Goal: Information Seeking & Learning: Learn about a topic

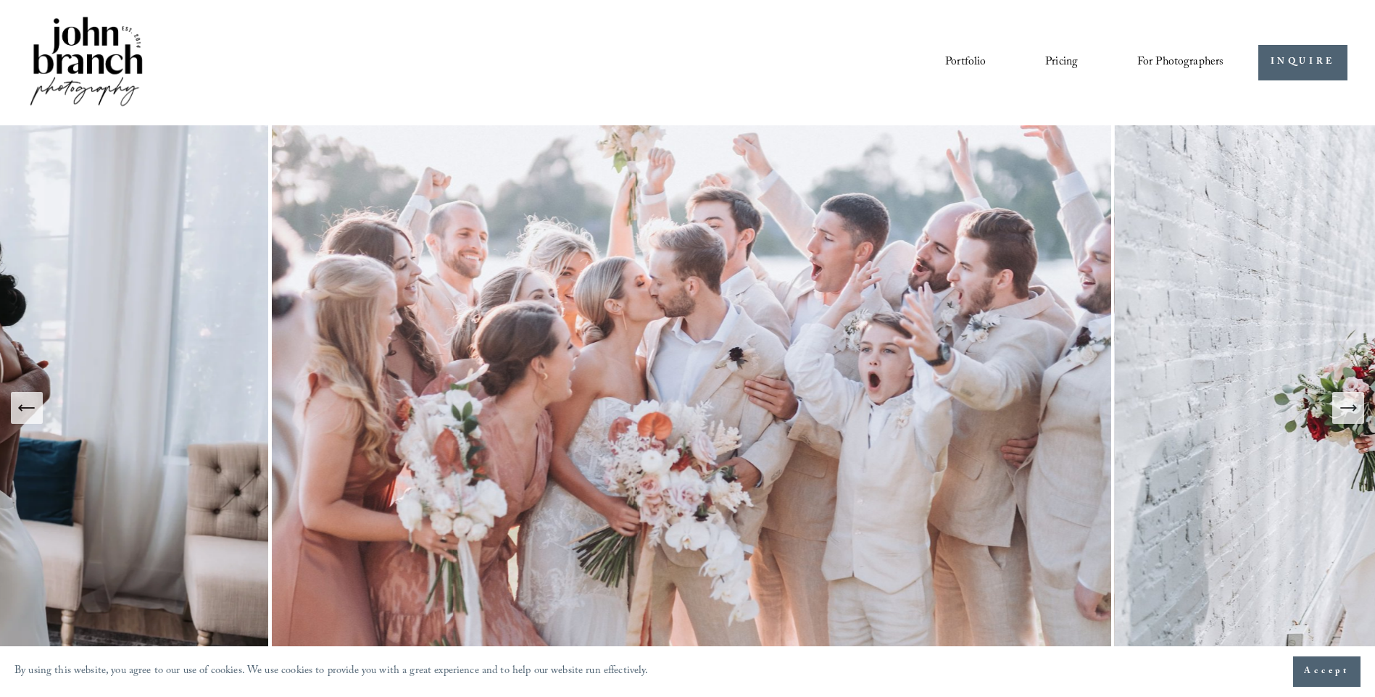
click at [682, 441] on img at bounding box center [691, 407] width 846 height 564
click at [687, 318] on img at bounding box center [691, 407] width 846 height 564
click at [975, 63] on link "Portfolio" at bounding box center [965, 62] width 41 height 25
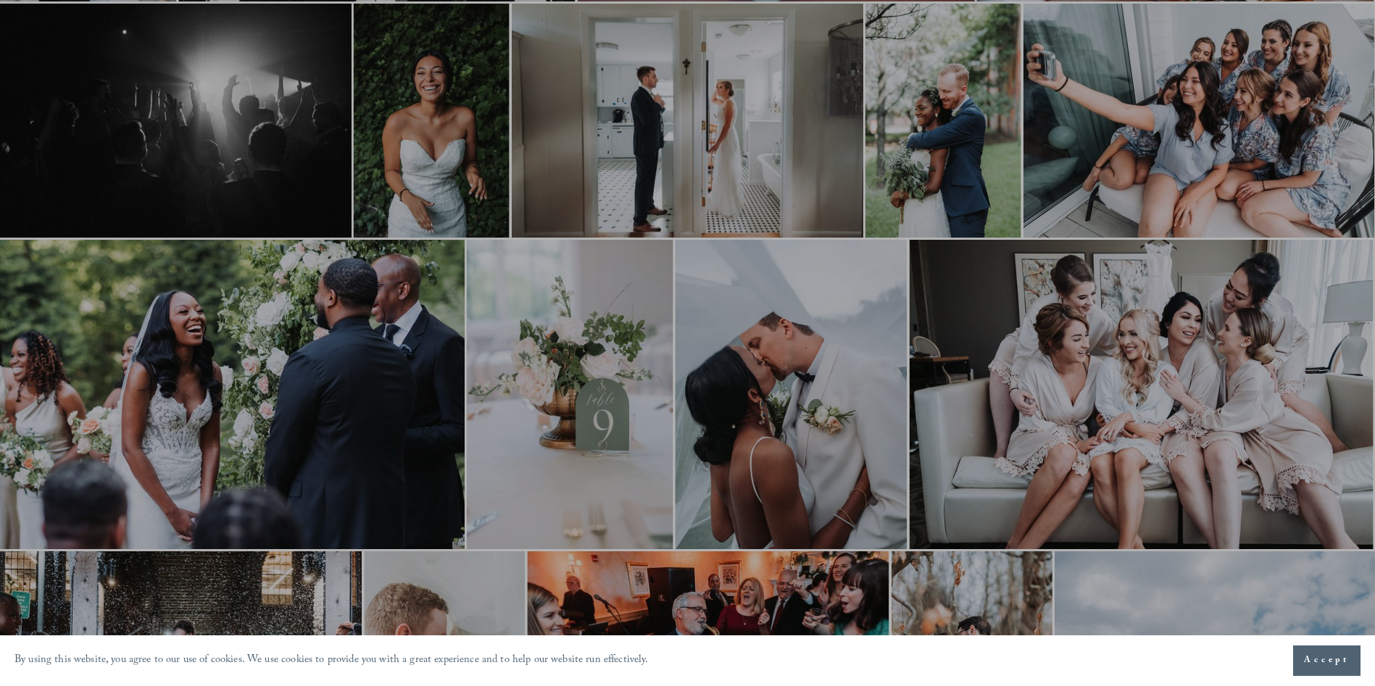
scroll to position [391, 0]
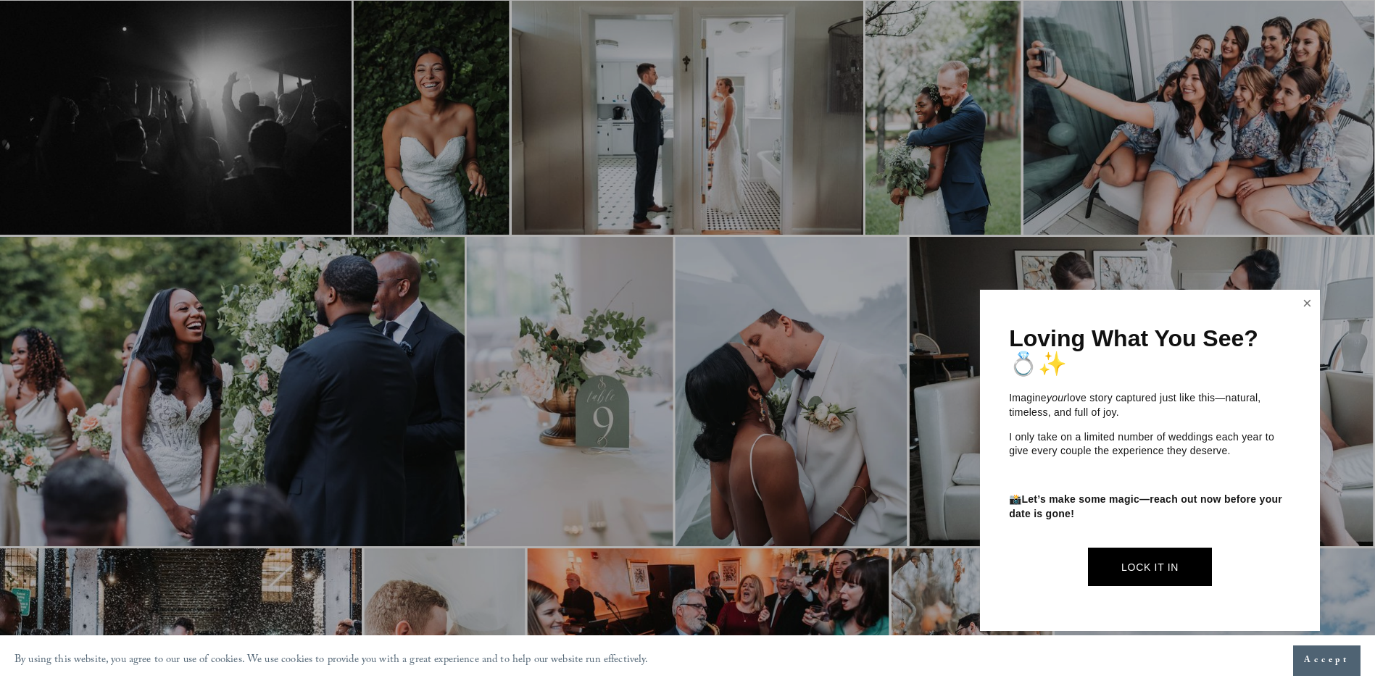
click at [1310, 301] on link "Close" at bounding box center [1307, 303] width 22 height 23
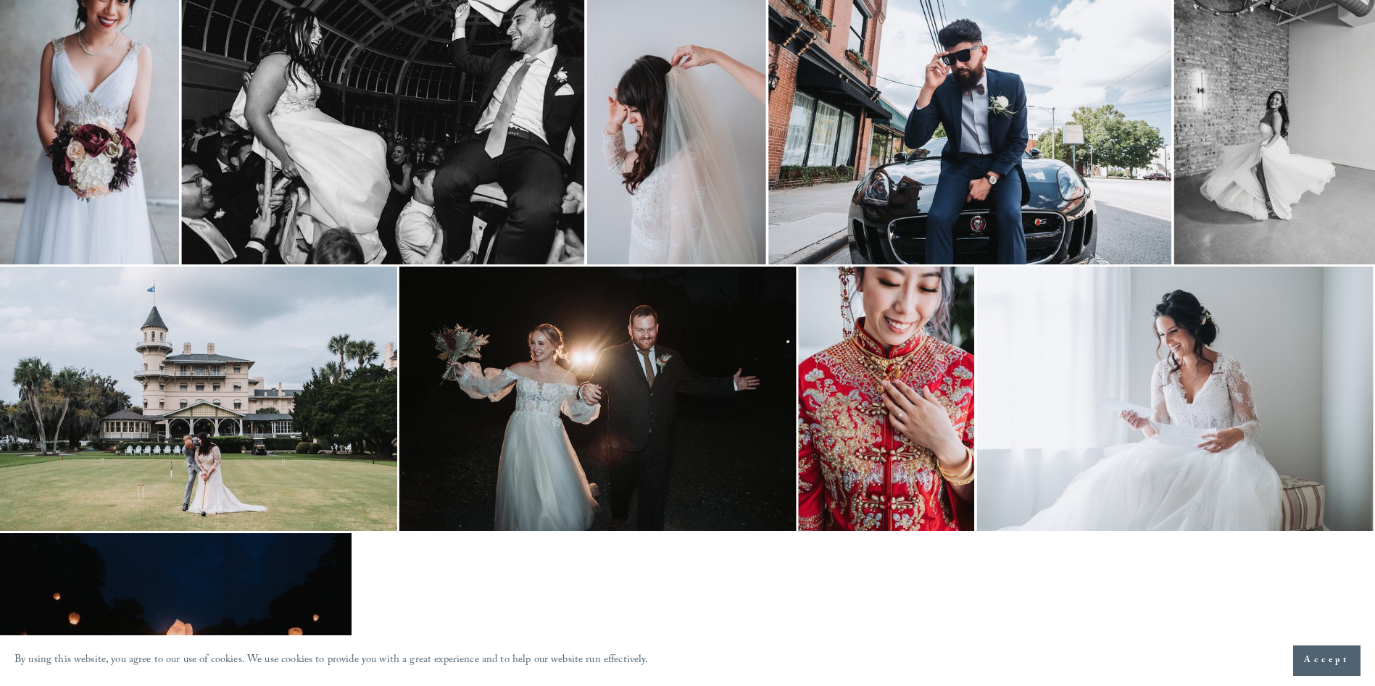
scroll to position [1232, 0]
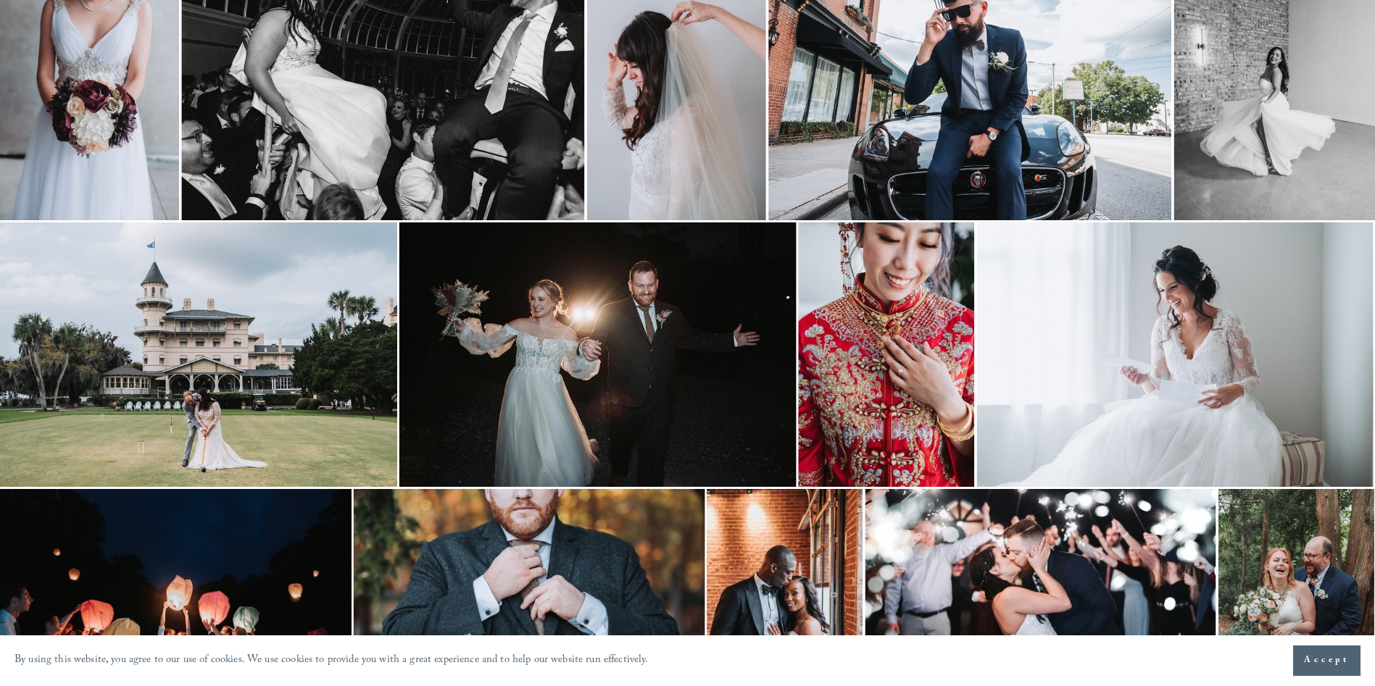
click at [1328, 338] on img at bounding box center [1175, 354] width 396 height 264
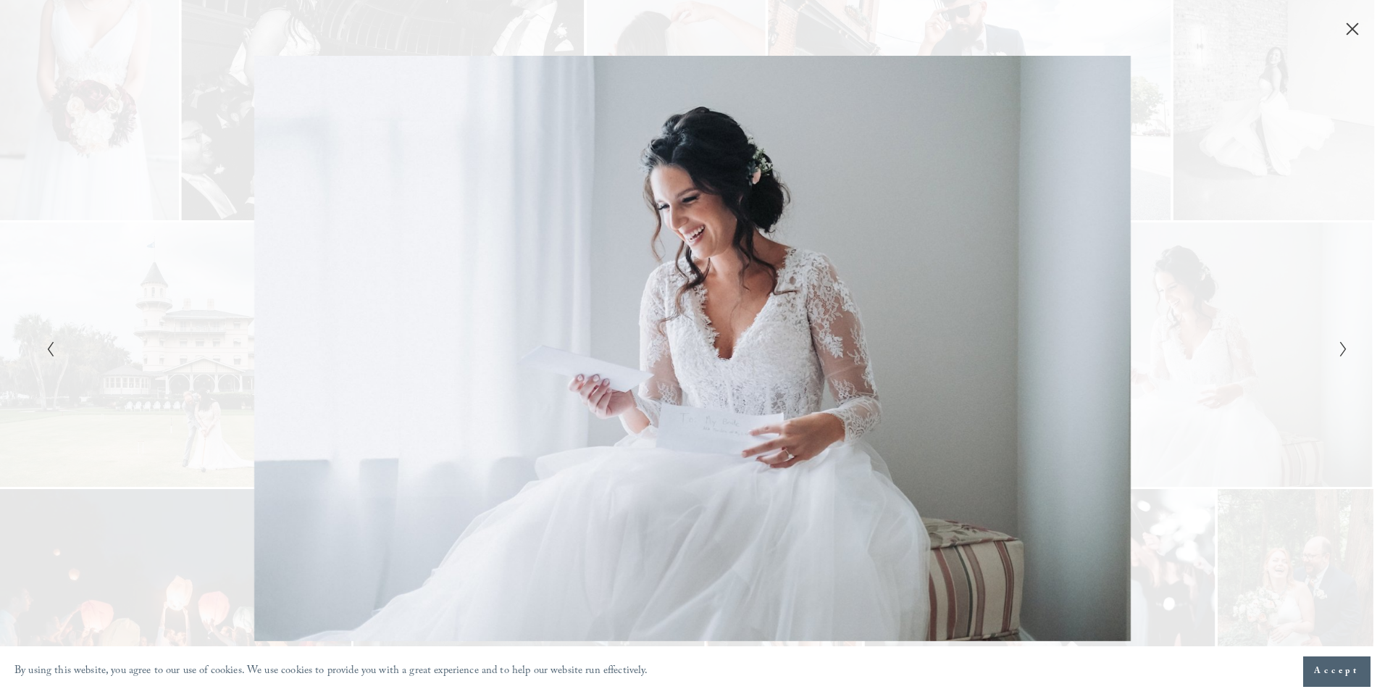
click at [85, 282] on div "Gallery" at bounding box center [366, 348] width 651 height 585
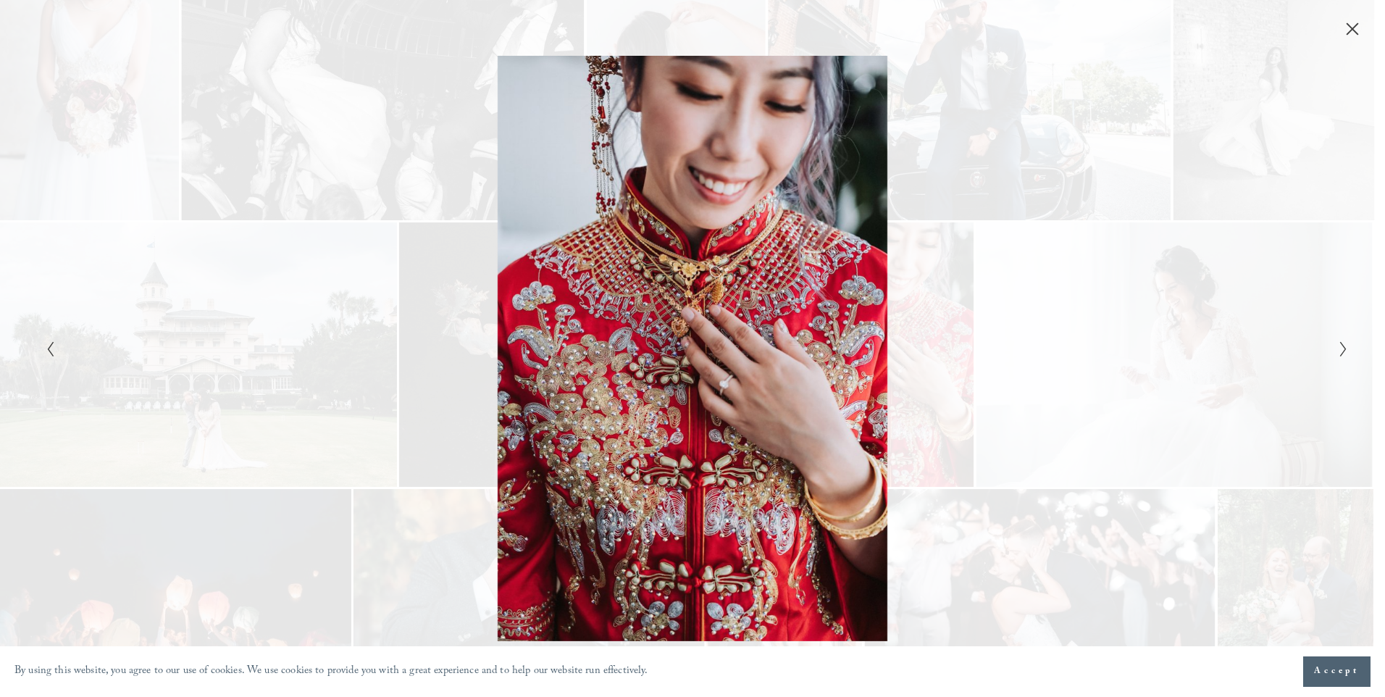
click at [1062, 337] on div "Gallery" at bounding box center [1018, 348] width 651 height 585
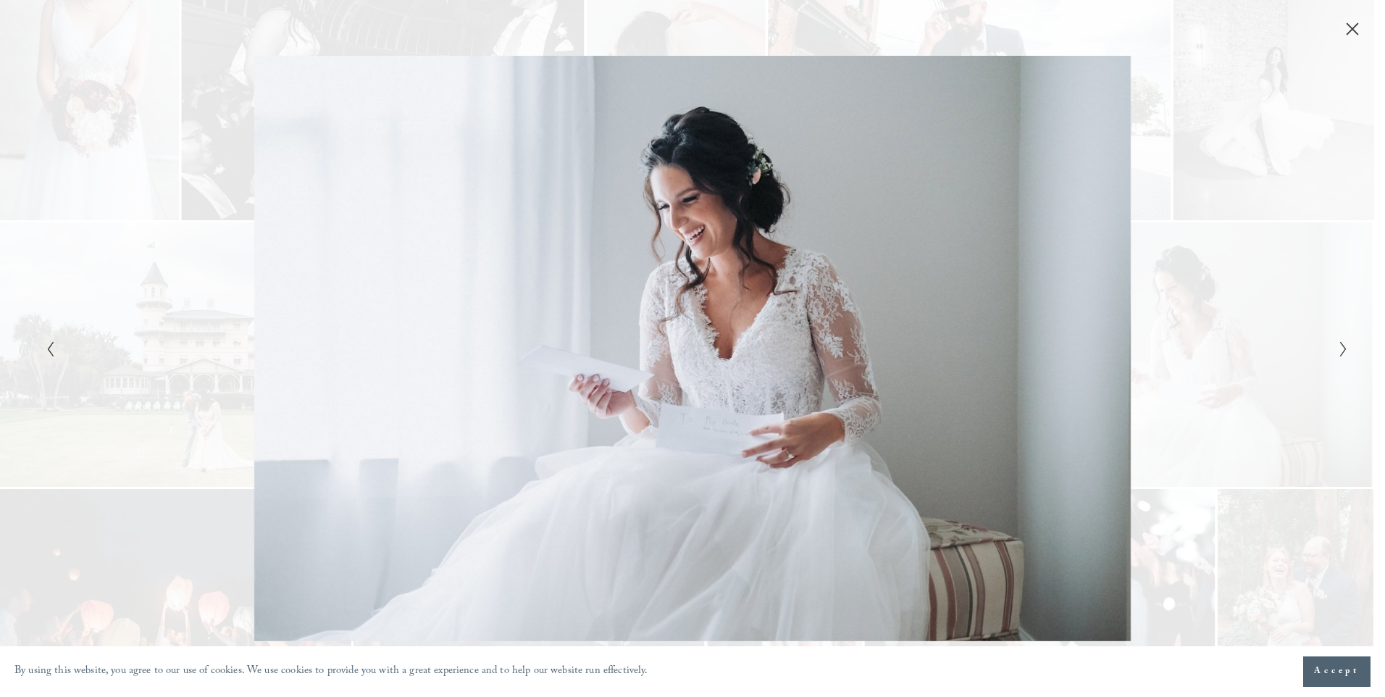
click at [1359, 28] on icon "Close" at bounding box center [1353, 29] width 14 height 14
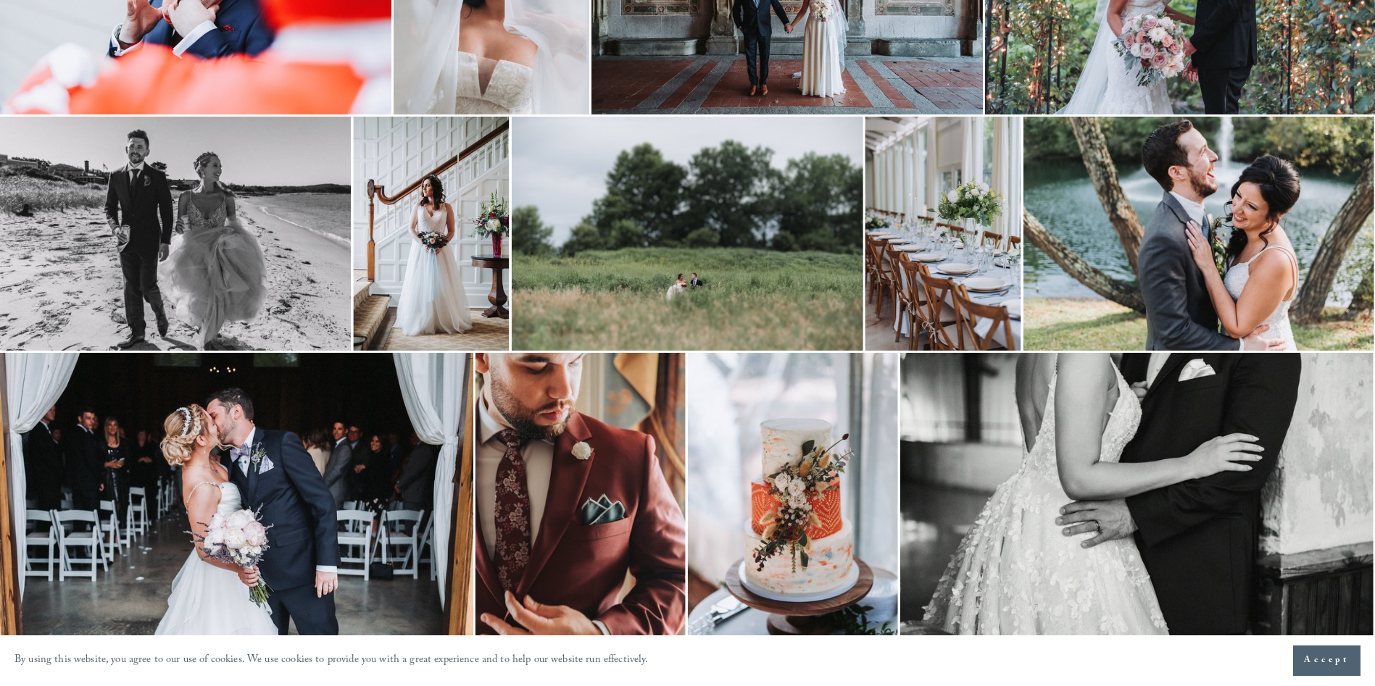
scroll to position [2754, 0]
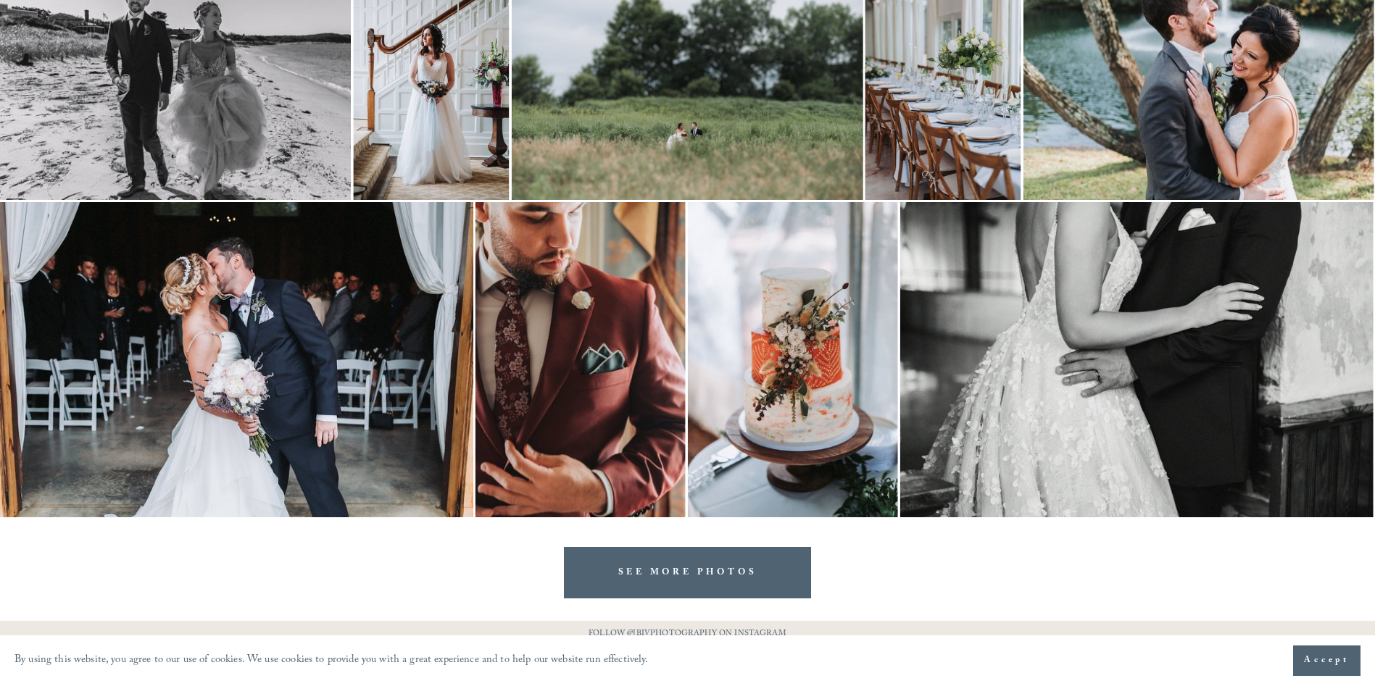
click at [647, 594] on link "SEE MORE PHOTOS" at bounding box center [688, 572] width 248 height 51
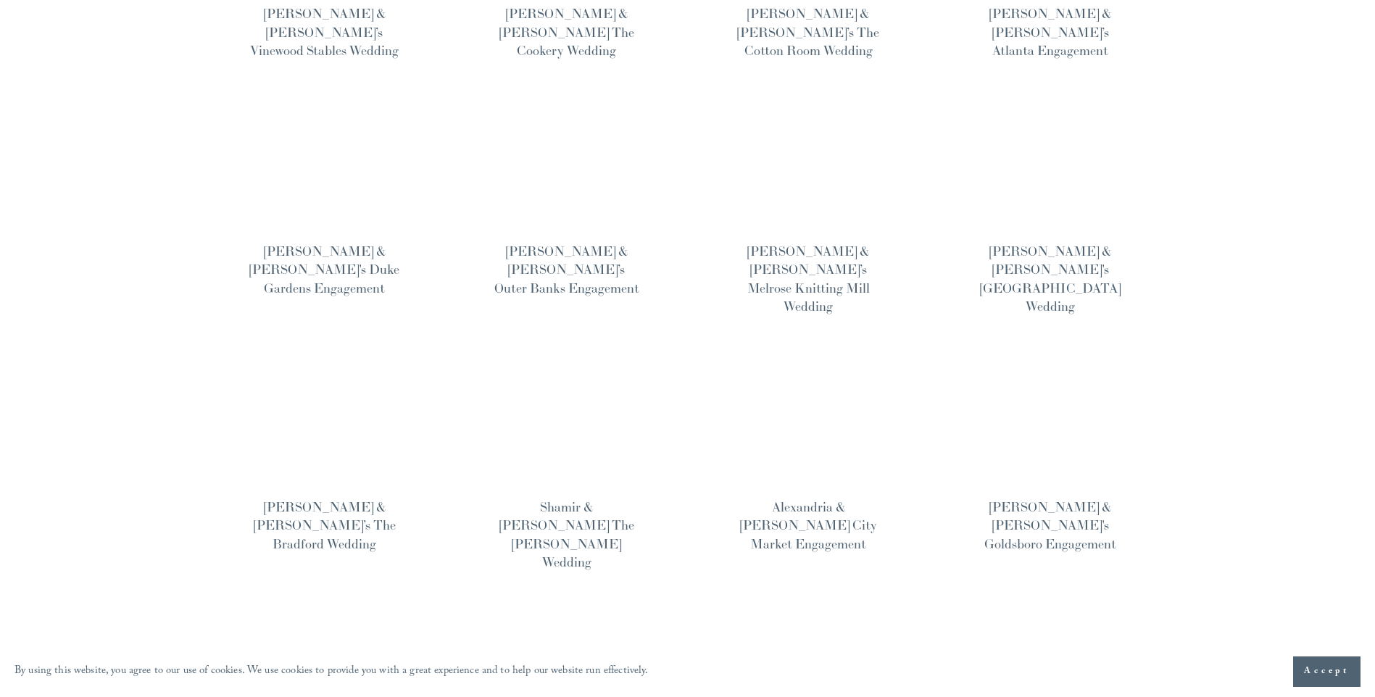
scroll to position [870, 0]
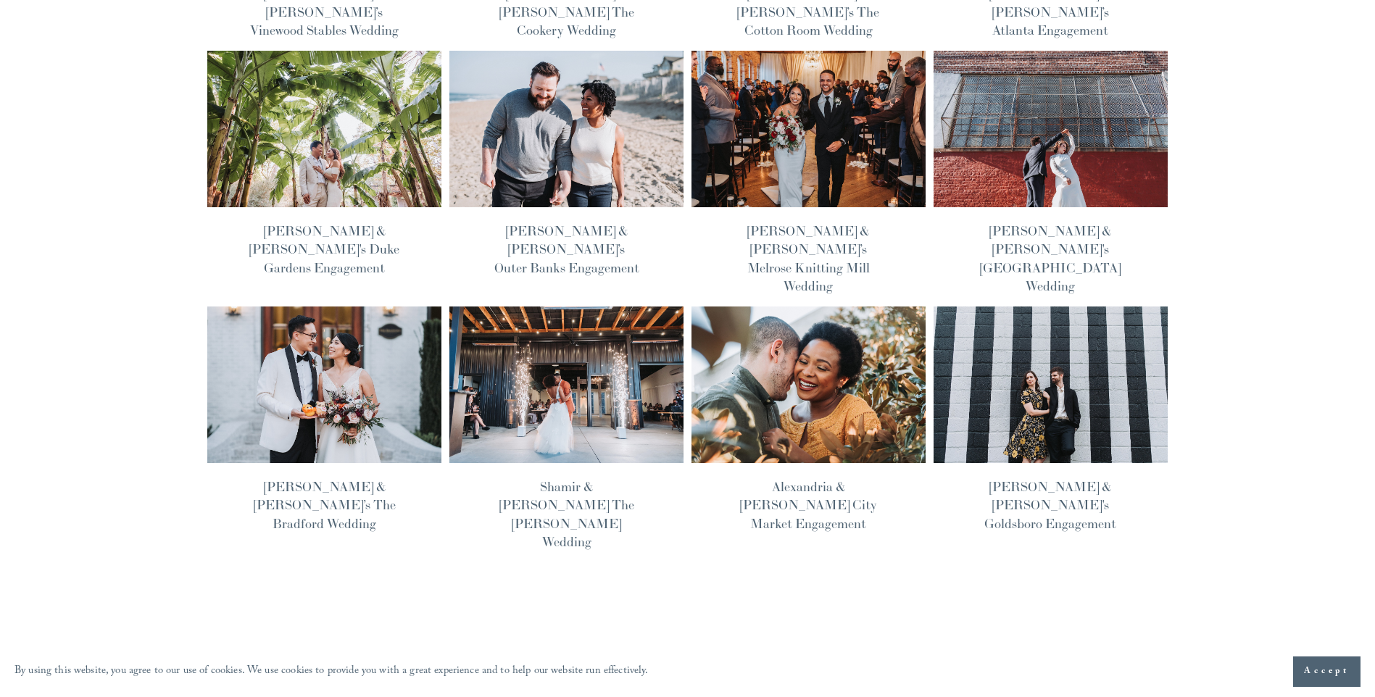
click at [1112, 645] on span "Older Posts" at bounding box center [1124, 656] width 55 height 22
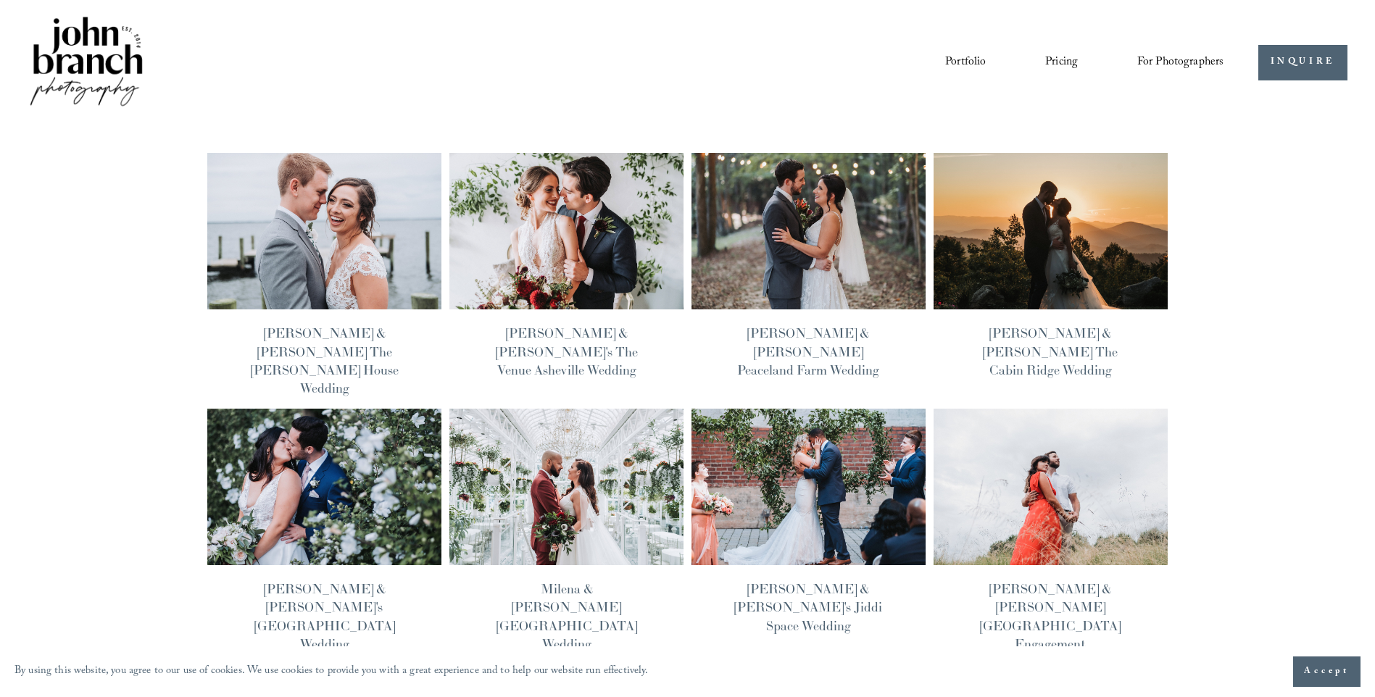
click at [238, 565] on div at bounding box center [324, 572] width 234 height 14
click at [286, 580] on h1 "Amanda & Alex's Brooklyn Botanical Garden Wedding" at bounding box center [325, 616] width 152 height 73
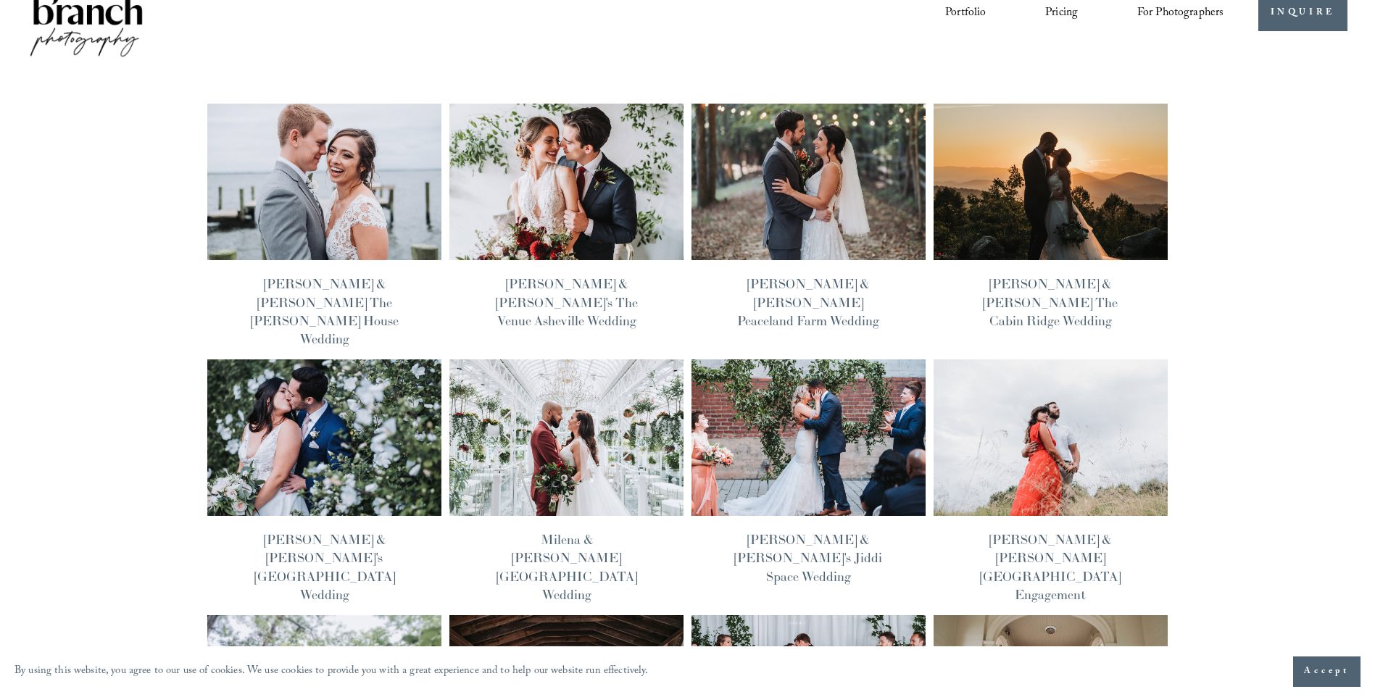
scroll to position [72, 0]
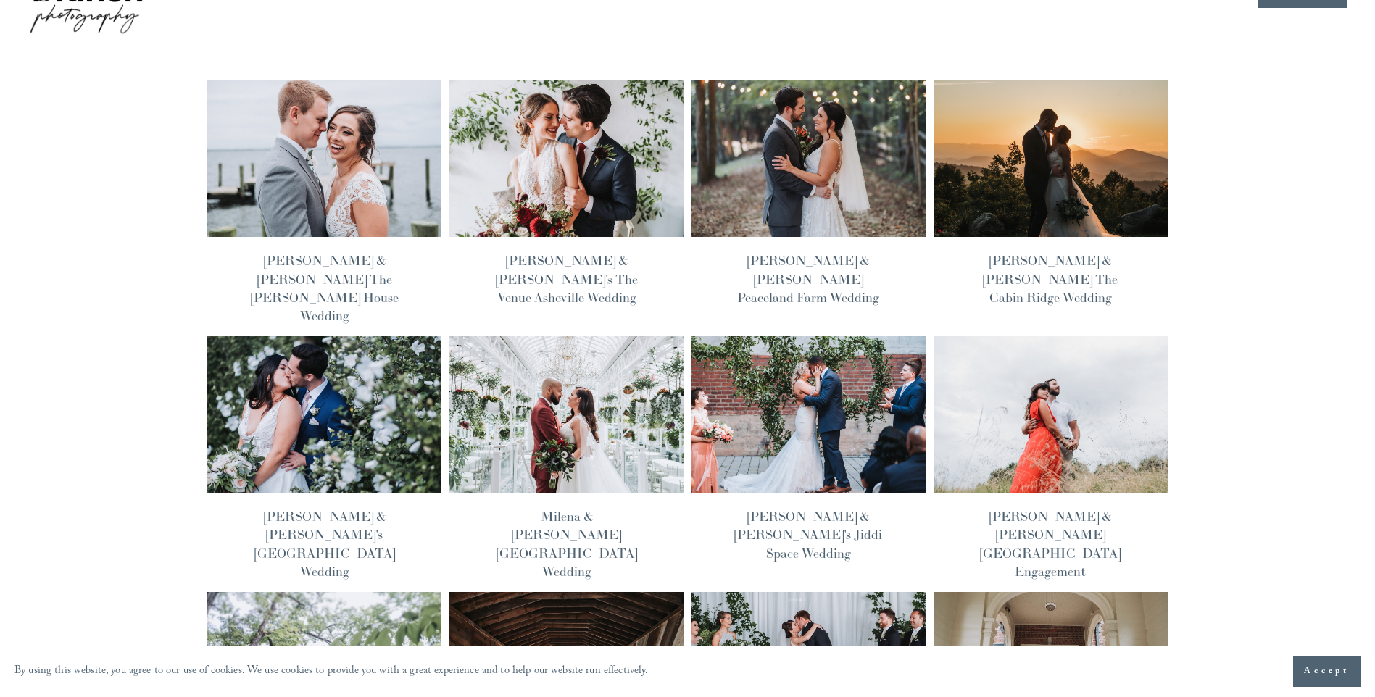
click at [773, 272] on link "[PERSON_NAME] & [PERSON_NAME] Peaceland Farm Wedding" at bounding box center [808, 278] width 142 height 53
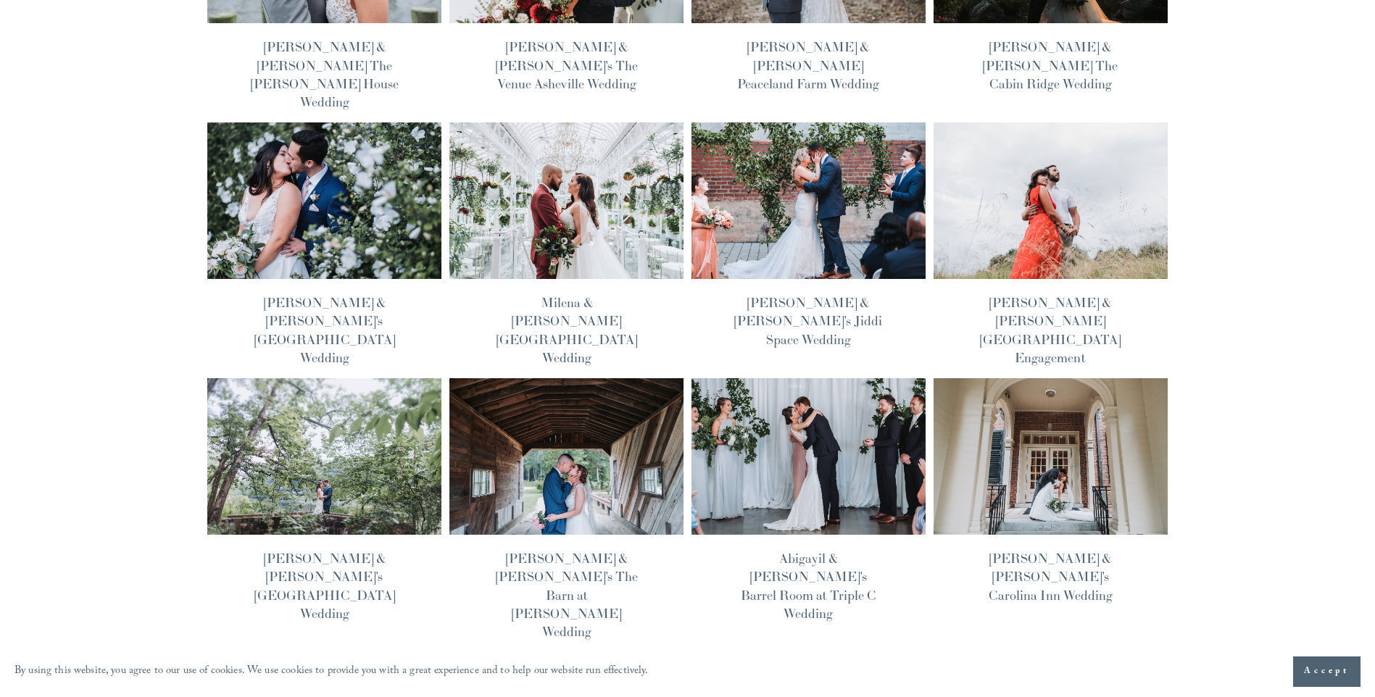
scroll to position [319, 0]
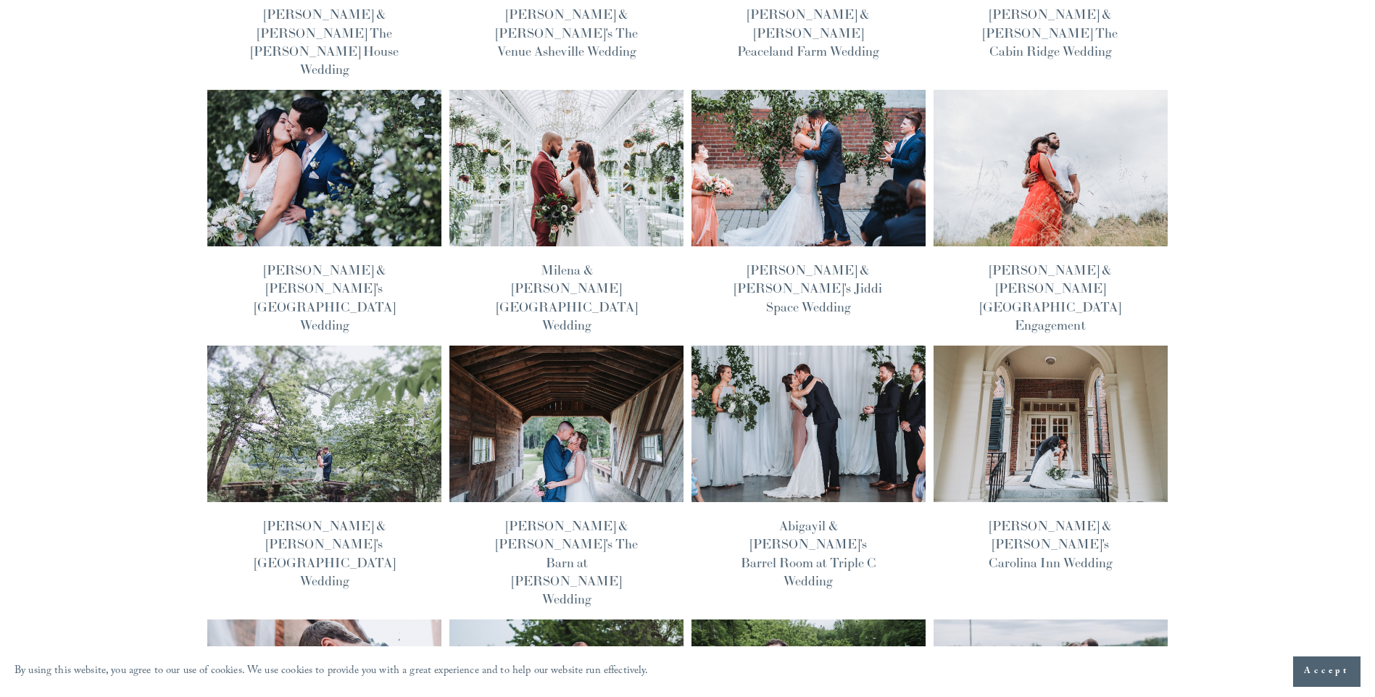
click at [543, 517] on link "Bethany & Damon's The Barn at Camp Nellie Wedding" at bounding box center [567, 562] width 142 height 90
click at [292, 517] on link "Kelly & Nick's Mountain Lakes House Wedding" at bounding box center [324, 553] width 141 height 72
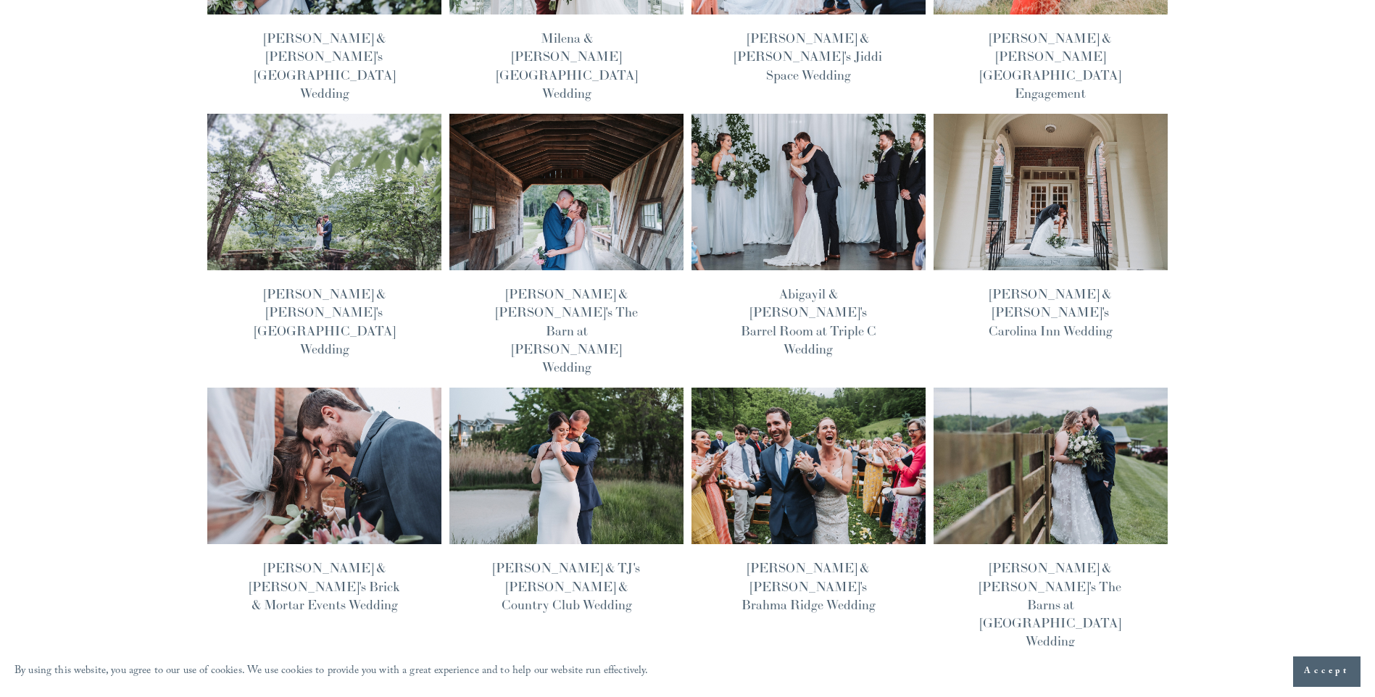
scroll to position [609, 0]
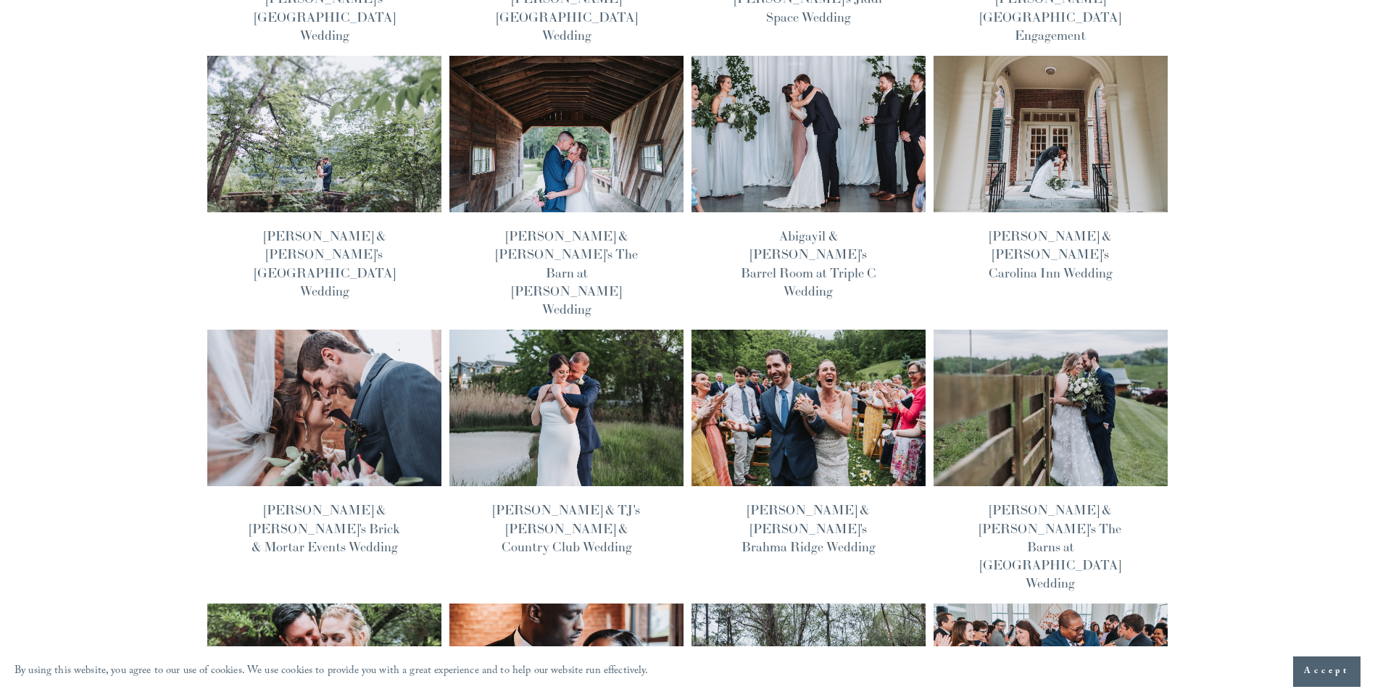
click at [1080, 501] on link "Mattie & Nick's The Barns at Chip Ridge Wedding" at bounding box center [1050, 546] width 142 height 90
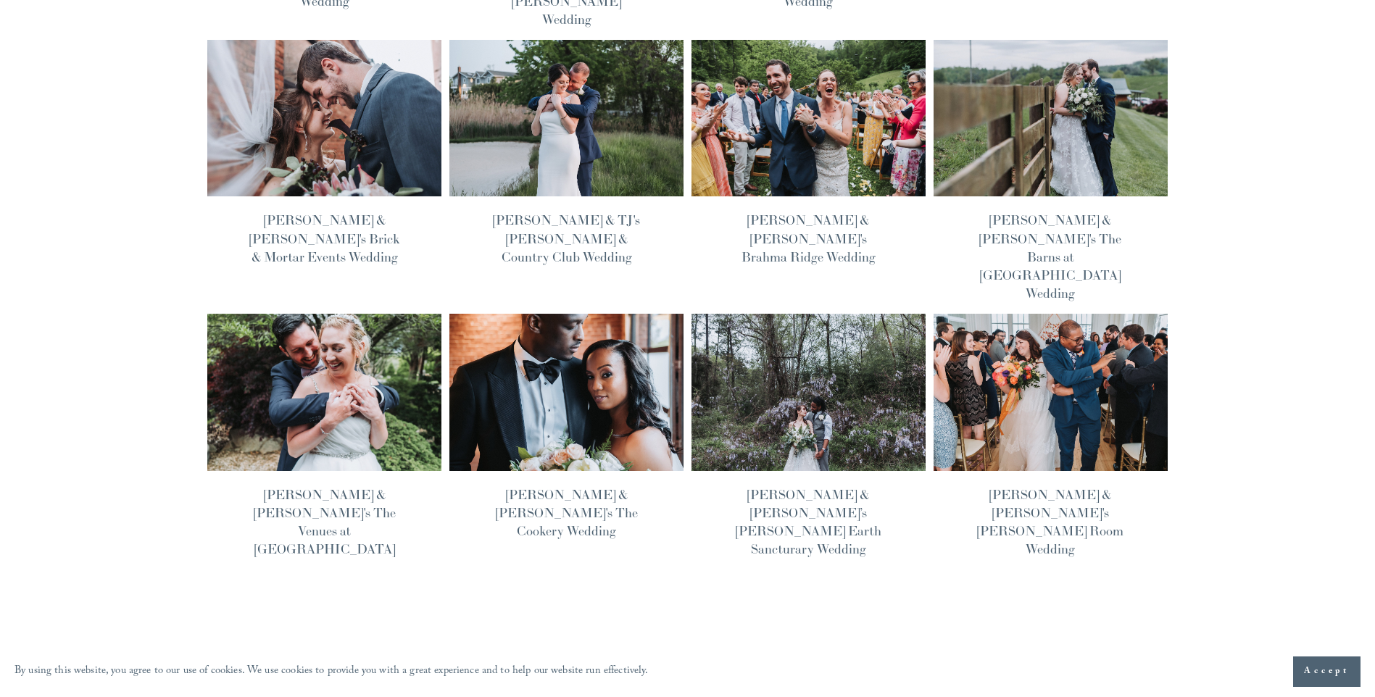
click at [302, 486] on link "Calli & Brandon's The Venues at Langtree Wedding" at bounding box center [325, 522] width 142 height 72
click at [1104, 652] on span "Older Posts" at bounding box center [1124, 663] width 55 height 22
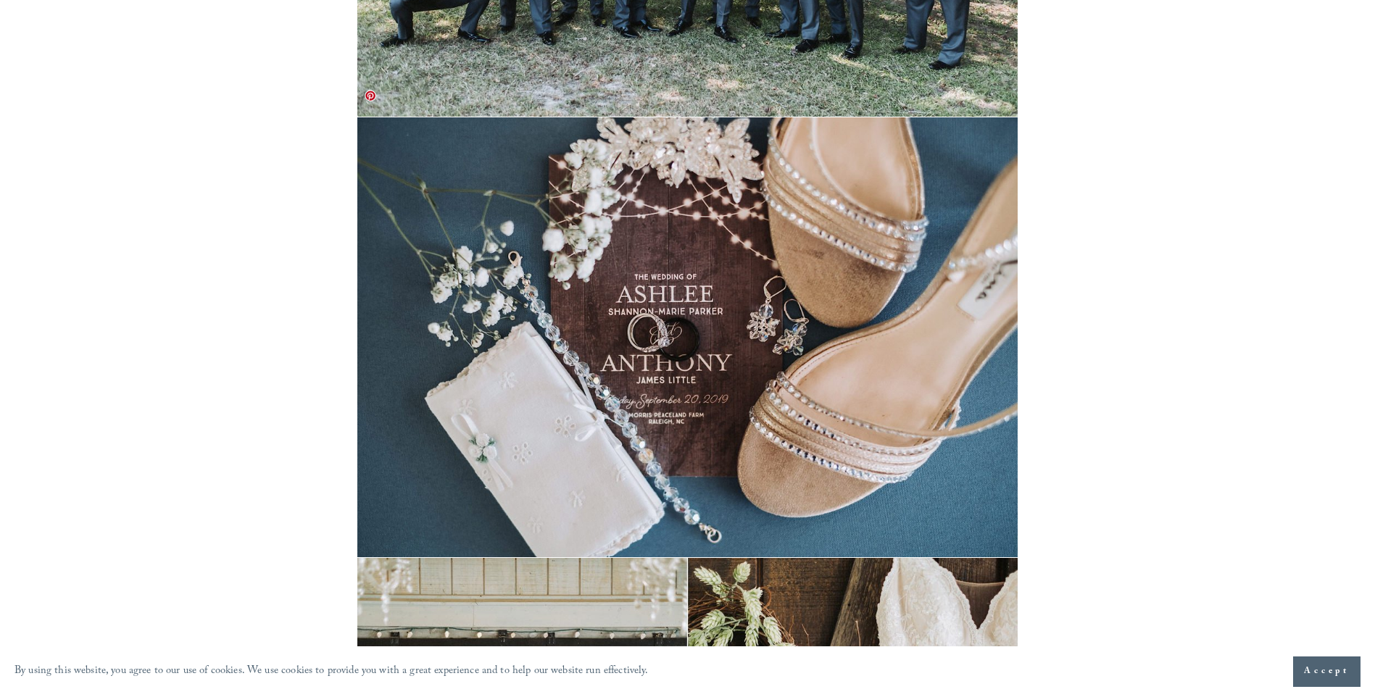
scroll to position [3435, 0]
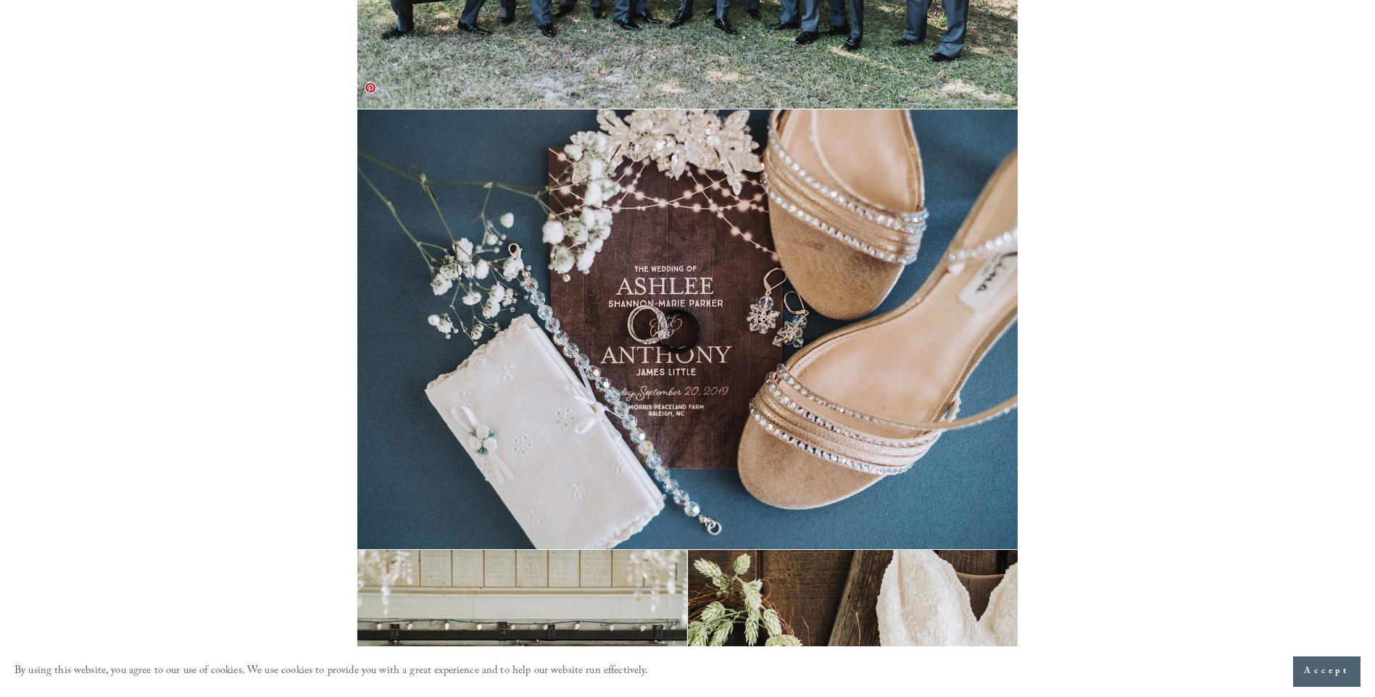
click at [670, 378] on img at bounding box center [687, 329] width 660 height 440
click at [651, 314] on img at bounding box center [687, 329] width 660 height 440
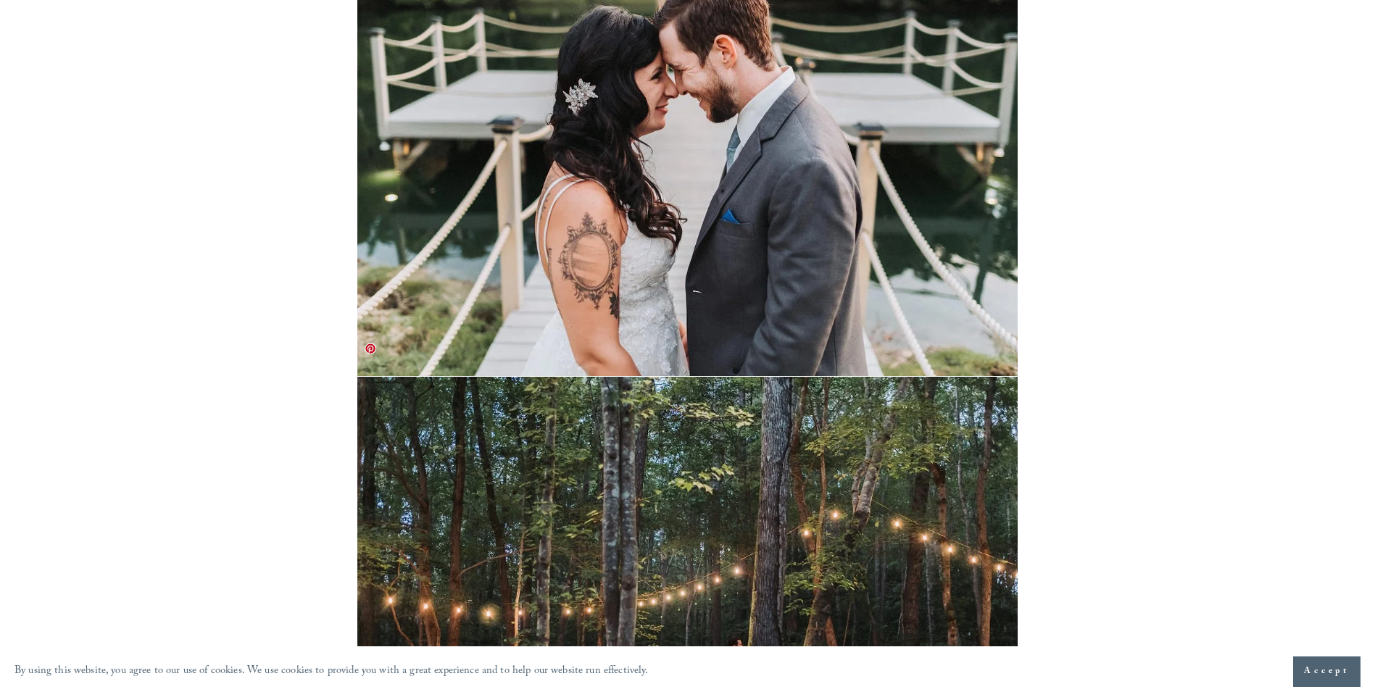
scroll to position [22648, 0]
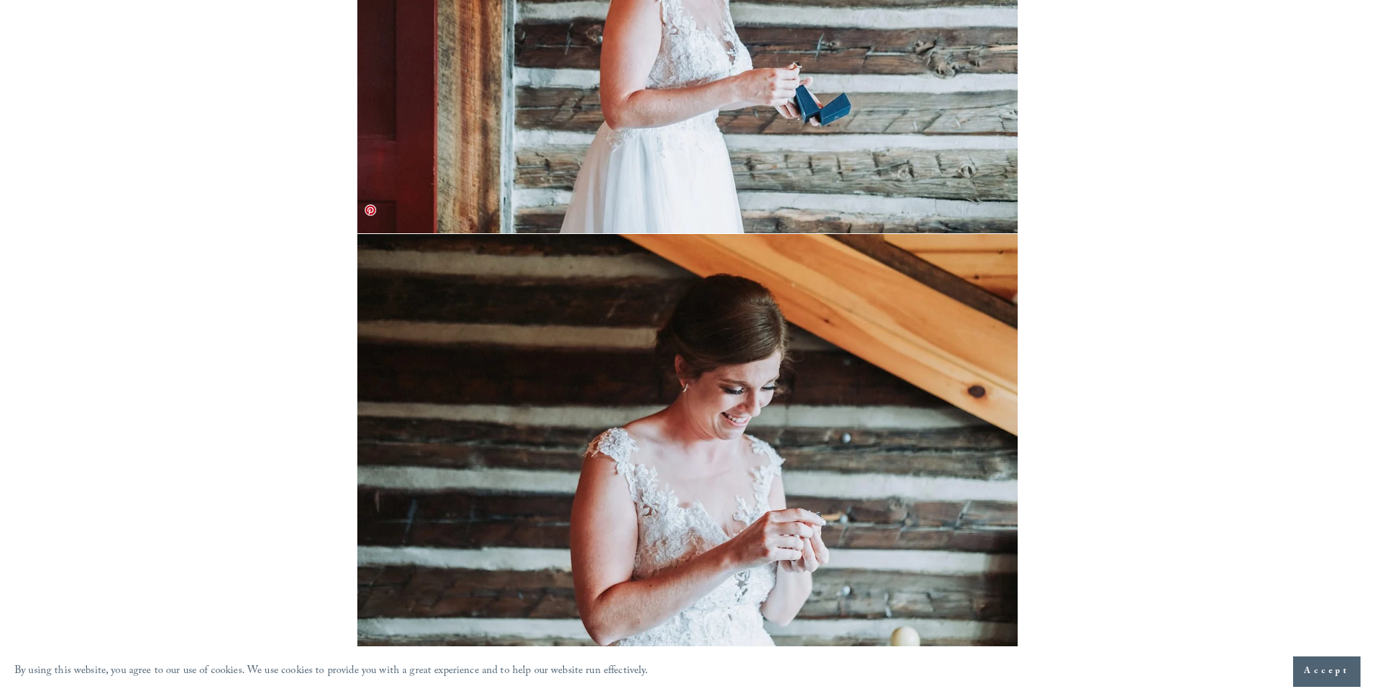
scroll to position [11492, 0]
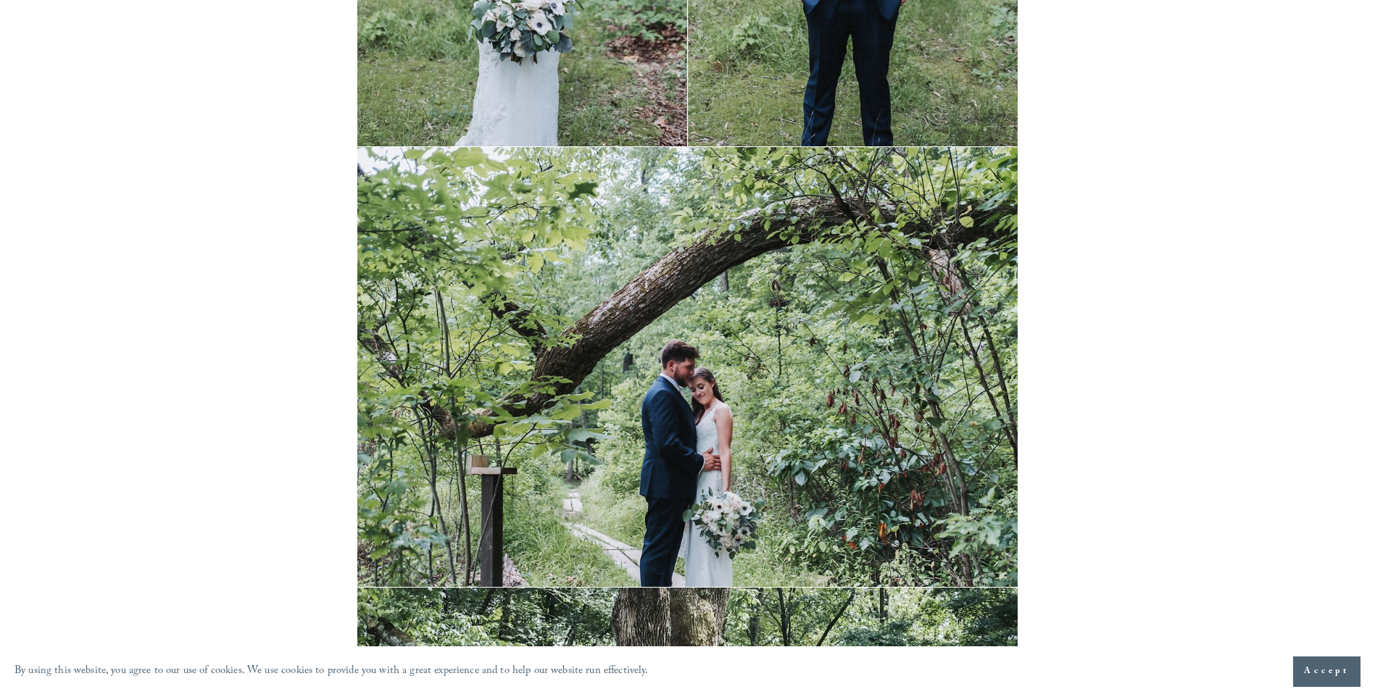
scroll to position [13913, 0]
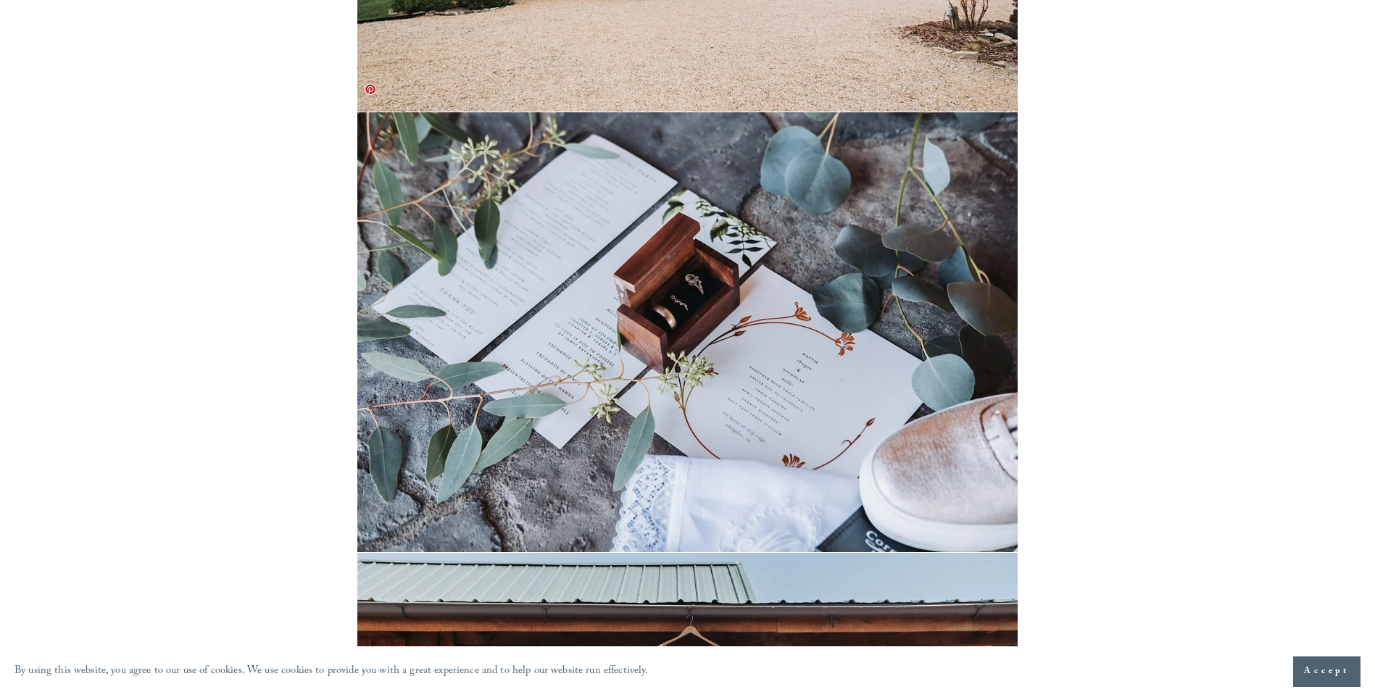
scroll to position [7811, 0]
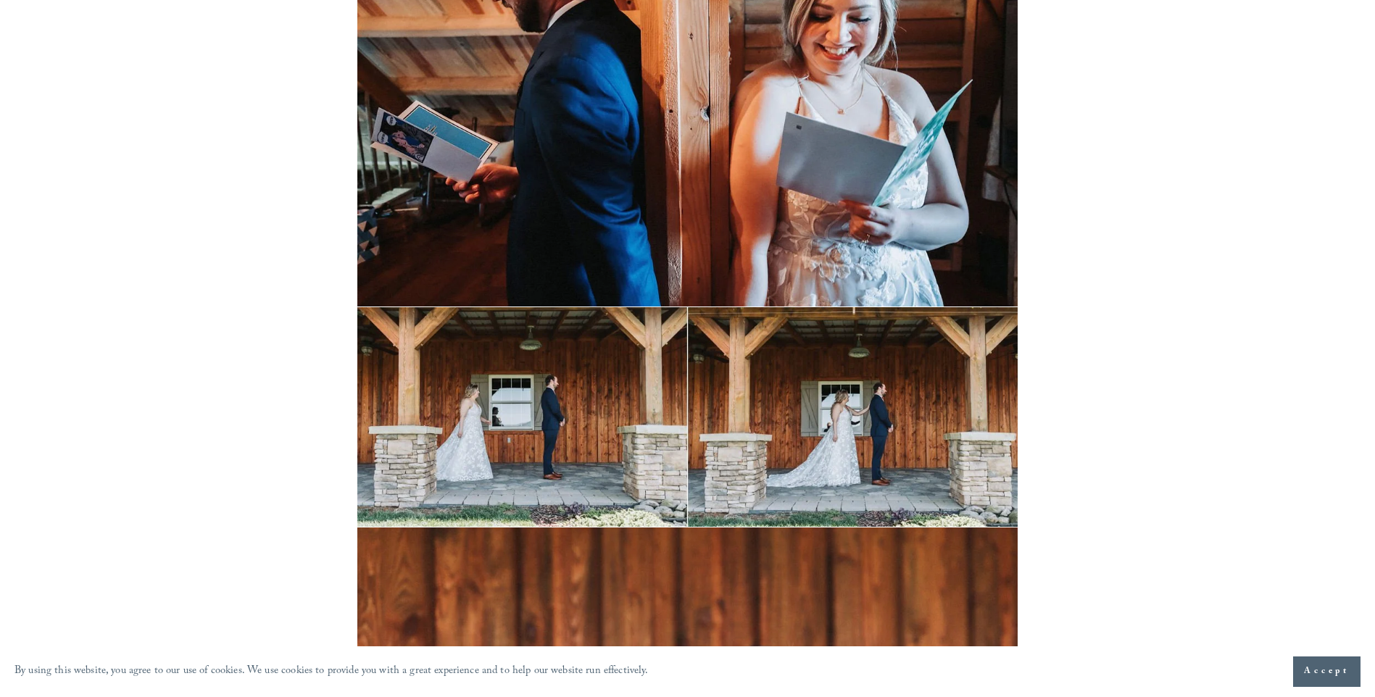
scroll to position [15637, 0]
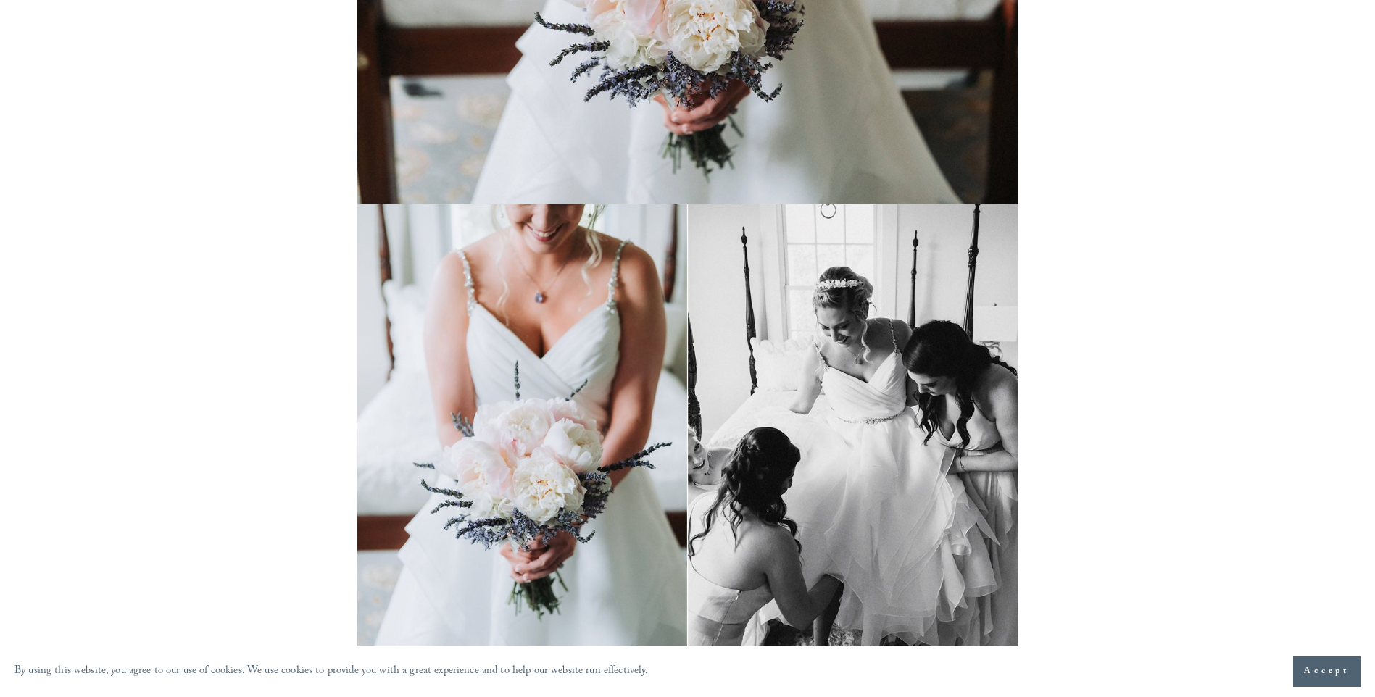
scroll to position [14492, 0]
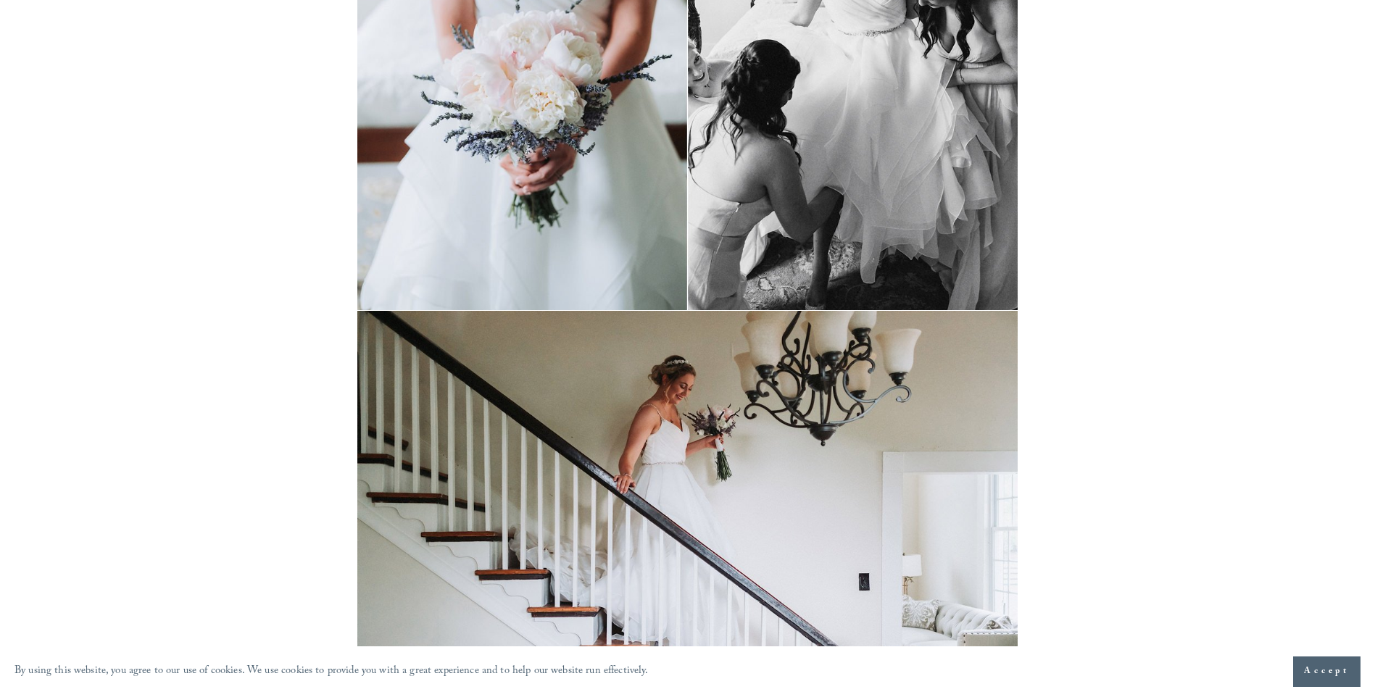
drag, startPoint x: 1374, startPoint y: 423, endPoint x: 1385, endPoint y: 470, distance: 47.8
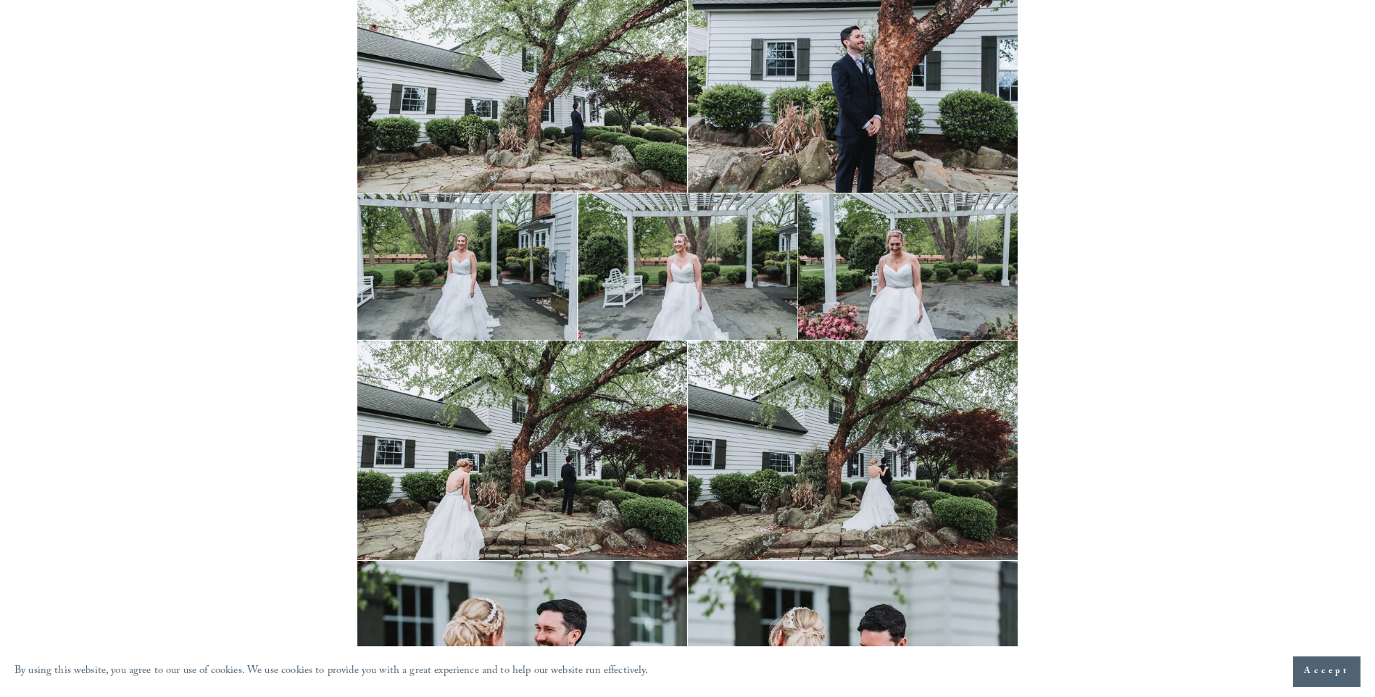
scroll to position [16119, 0]
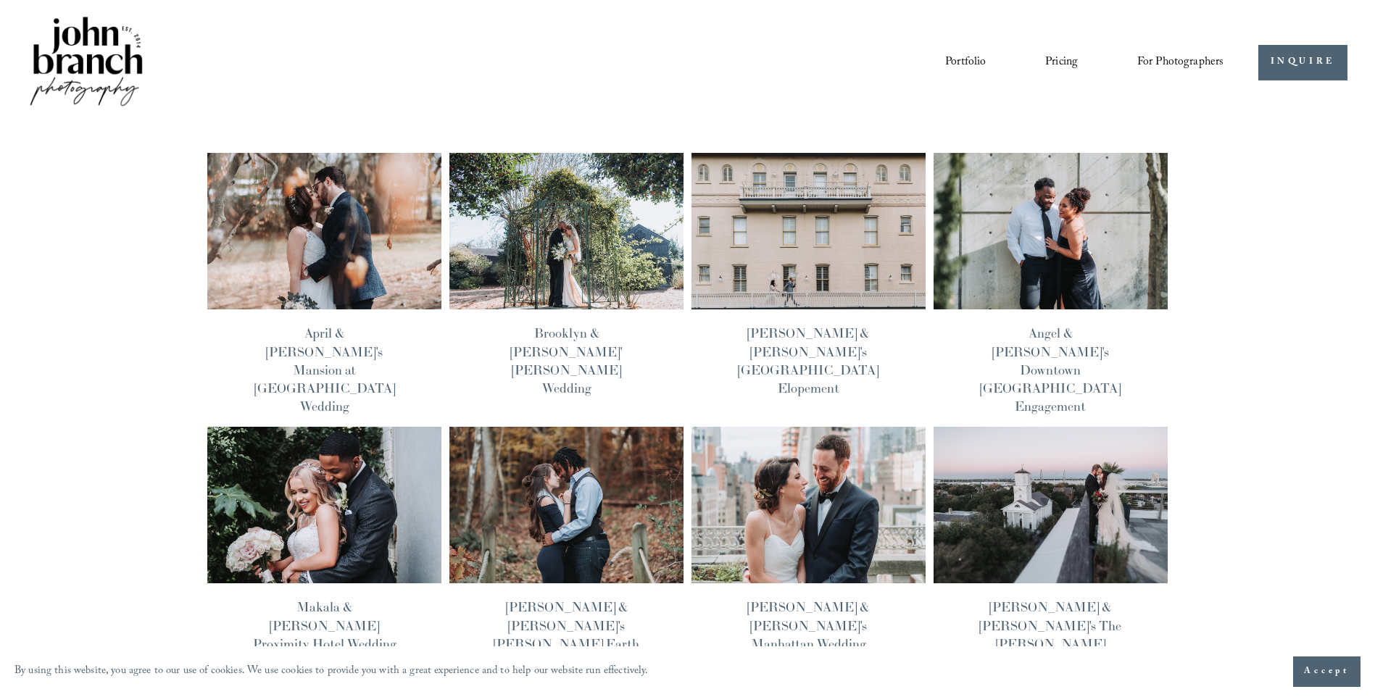
click at [343, 351] on link "April & John's Mansion at Timber Point Wedding" at bounding box center [324, 370] width 141 height 90
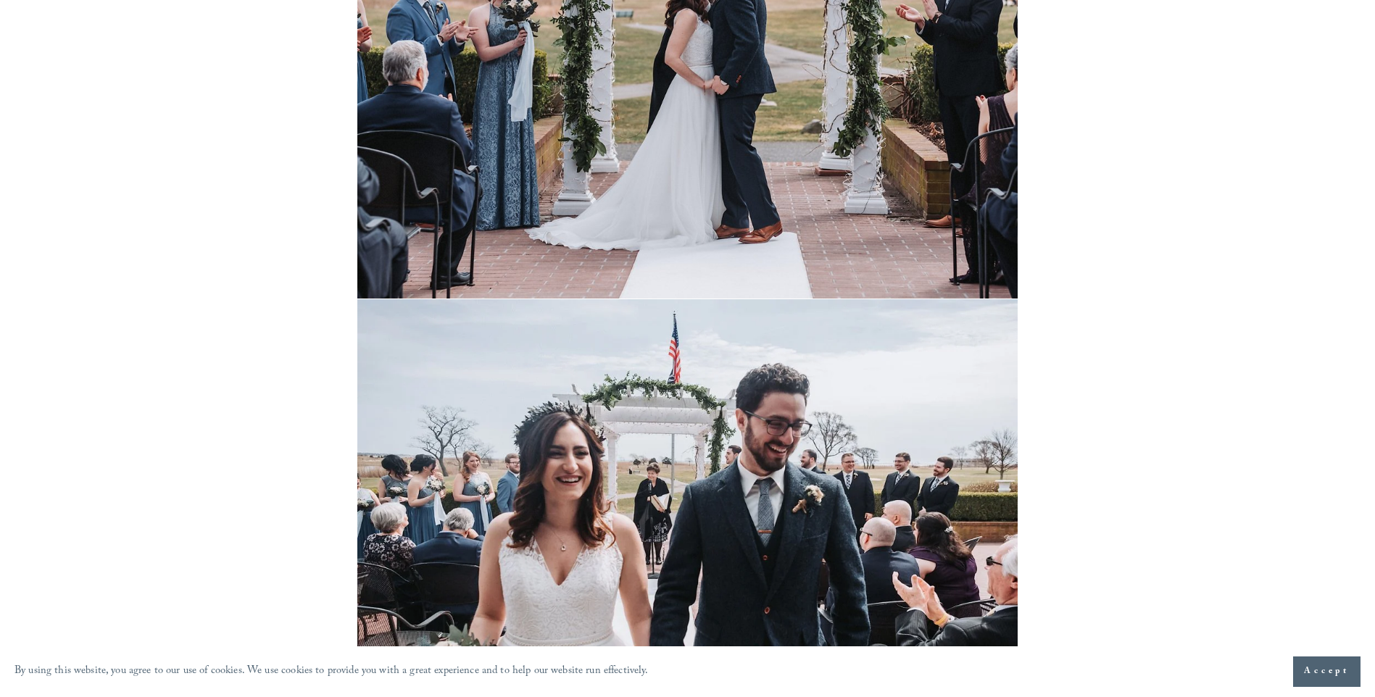
scroll to position [14710, 0]
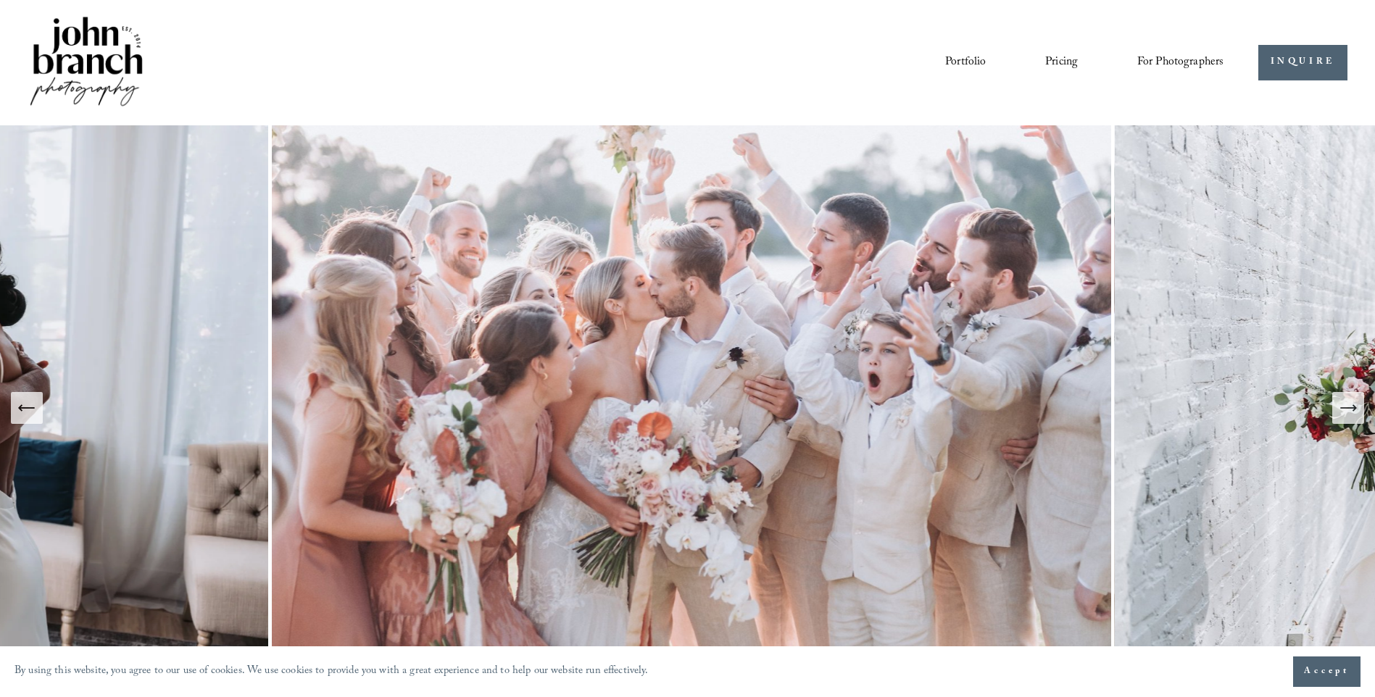
click at [1241, 681] on section "By using this website, you agree to our use of cookies. We use cookies to provi…" at bounding box center [687, 671] width 1375 height 51
click at [1353, 407] on icon "Next Slide" at bounding box center [1354, 408] width 3 height 6
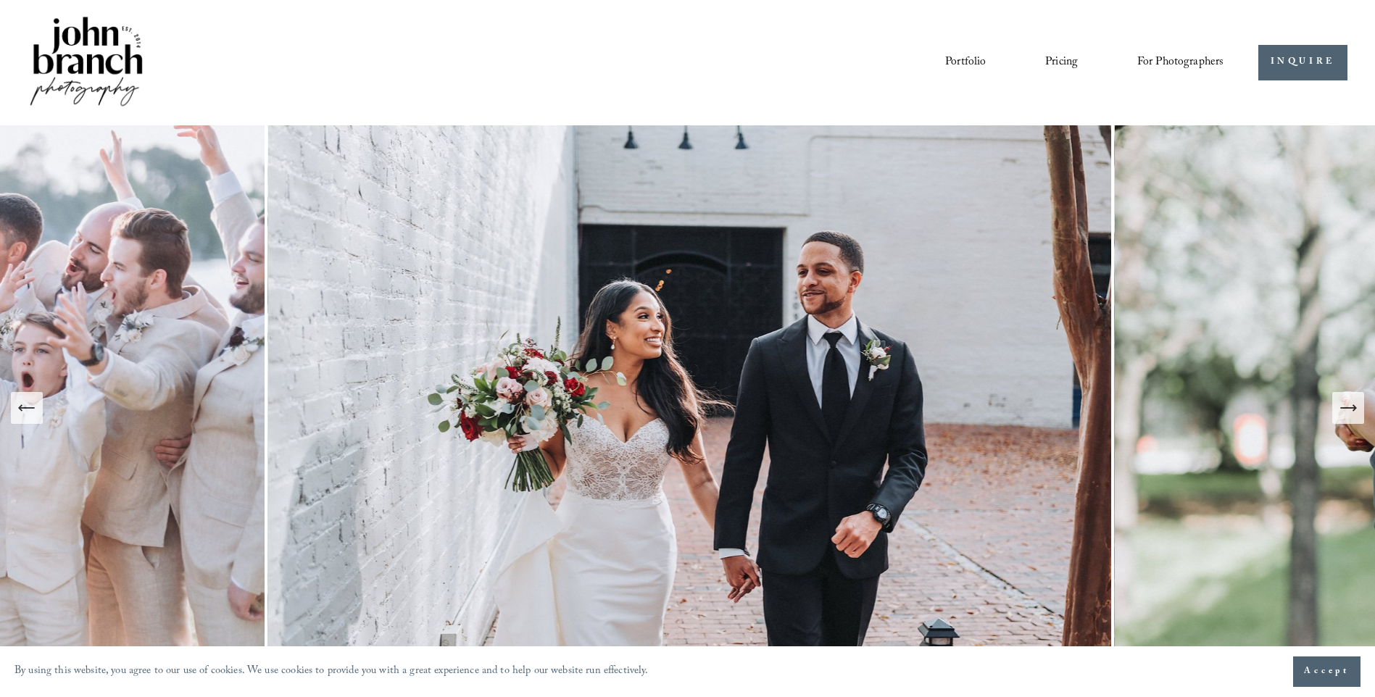
click at [1353, 407] on icon "Next Slide" at bounding box center [1354, 408] width 3 height 6
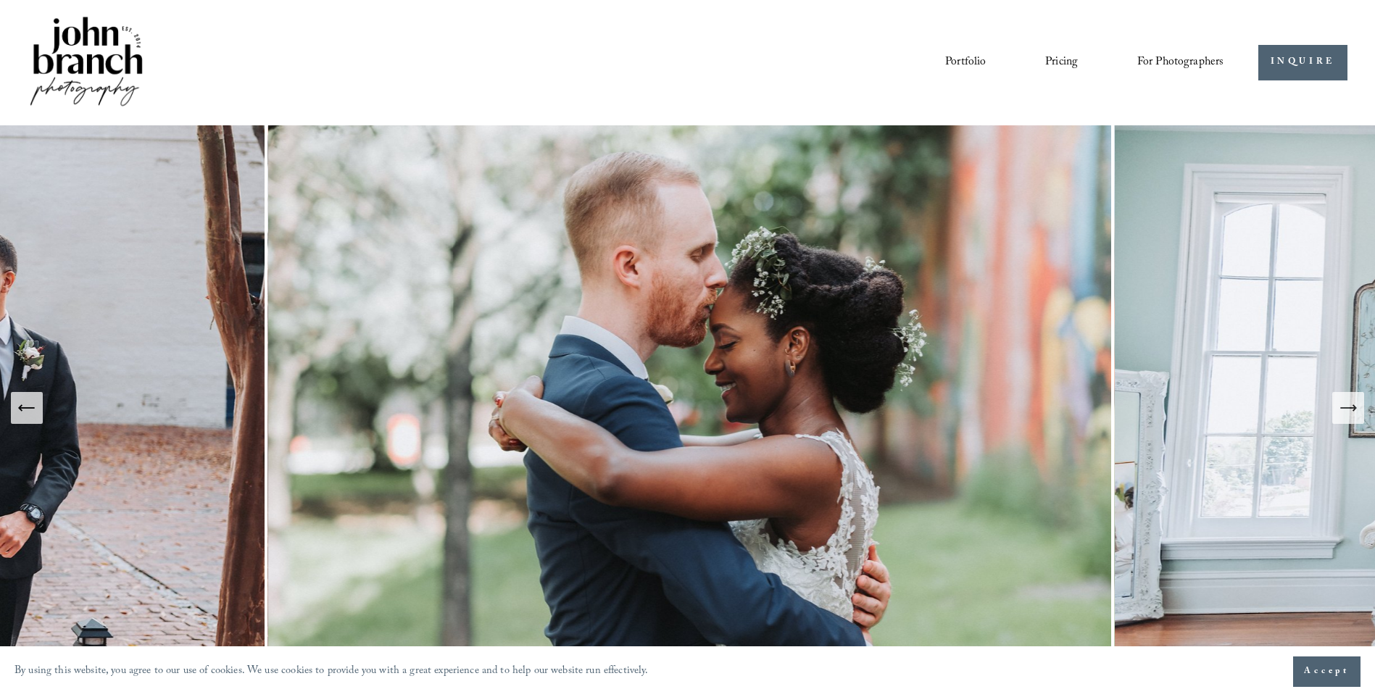
click at [1351, 406] on icon "Next Slide" at bounding box center [1348, 408] width 20 height 20
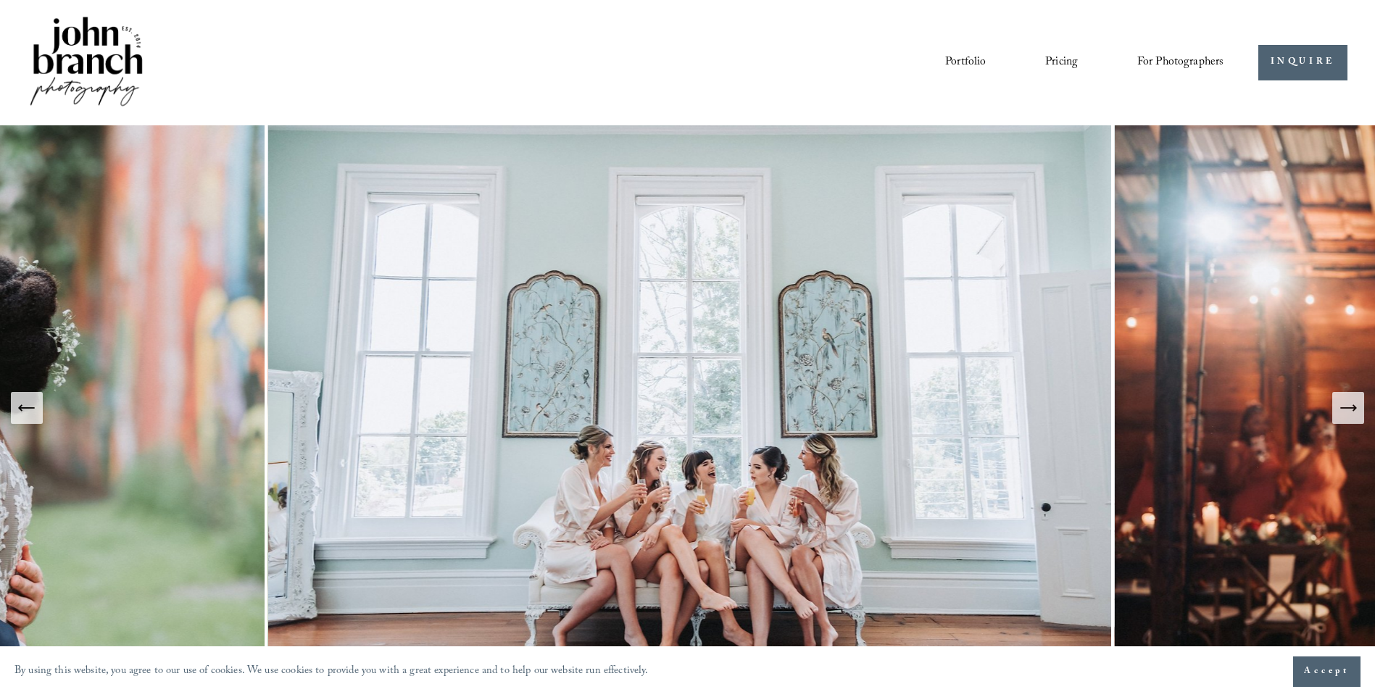
click at [1342, 399] on icon "Next Slide" at bounding box center [1348, 408] width 20 height 20
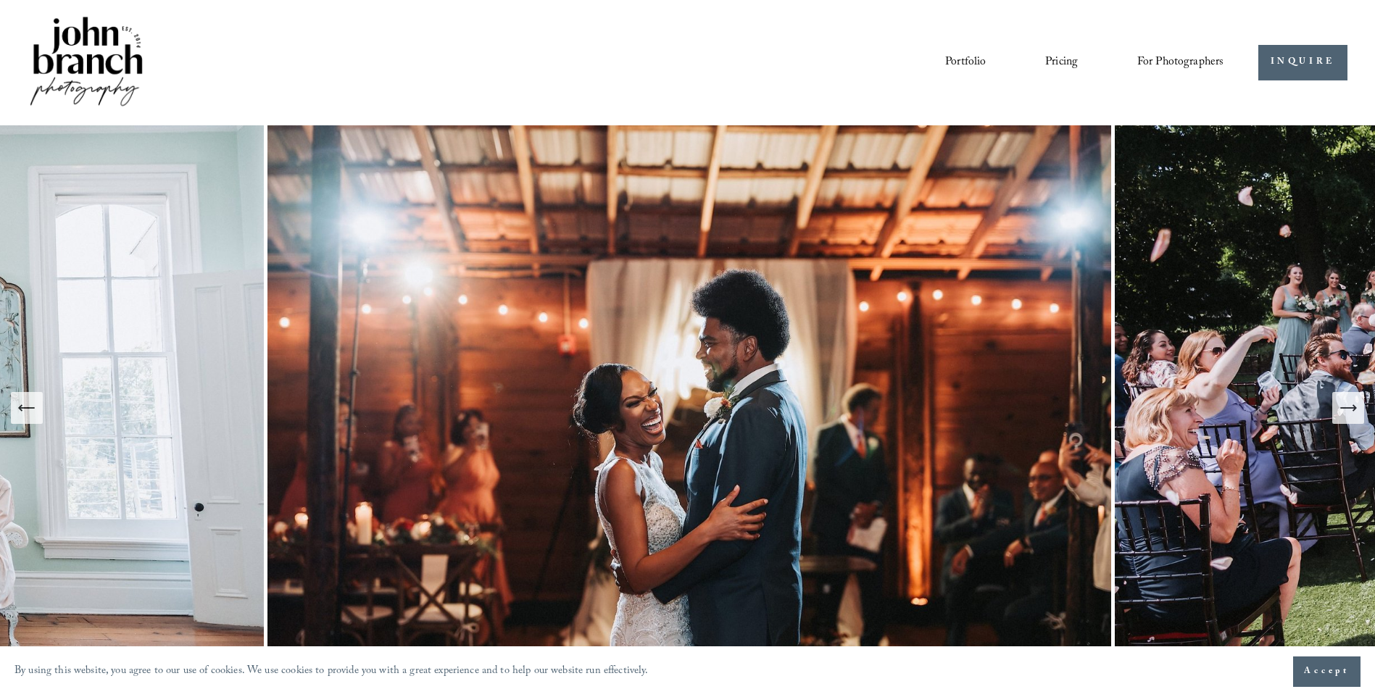
click at [1342, 399] on icon "Next Slide" at bounding box center [1348, 408] width 20 height 20
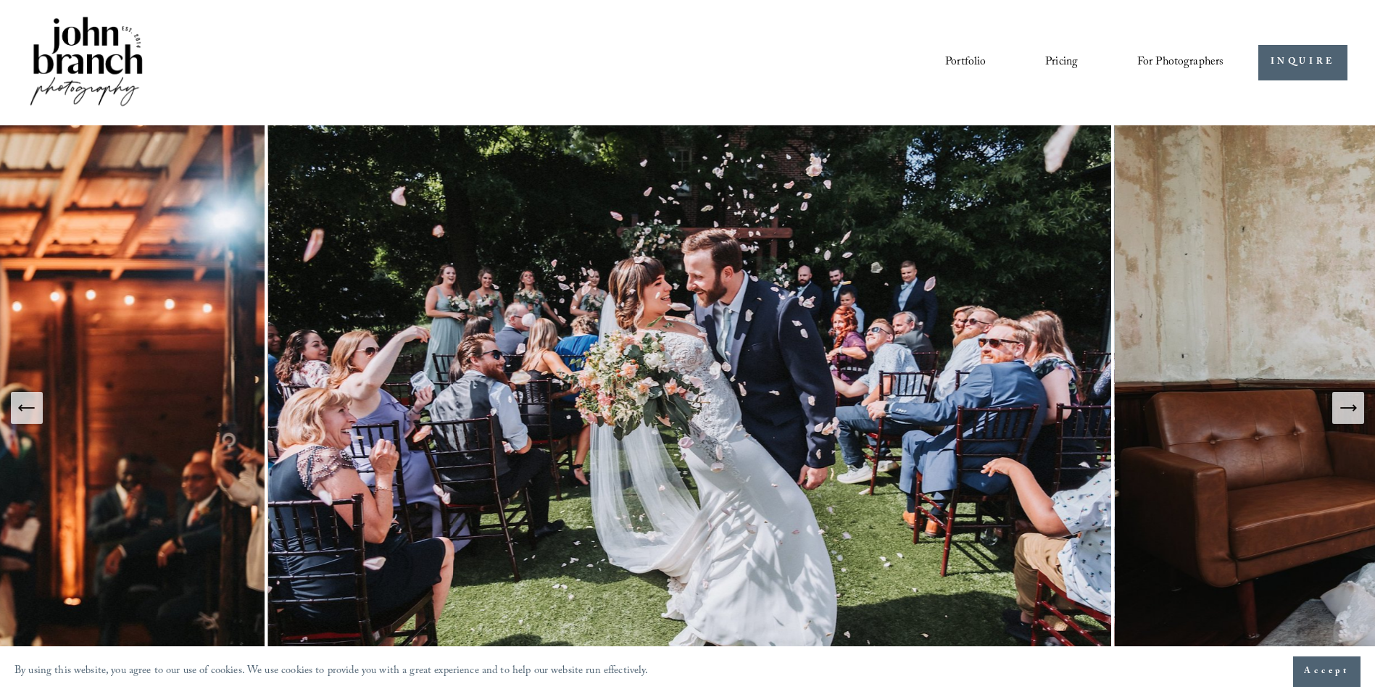
click at [1341, 398] on icon "Next Slide" at bounding box center [1348, 408] width 20 height 20
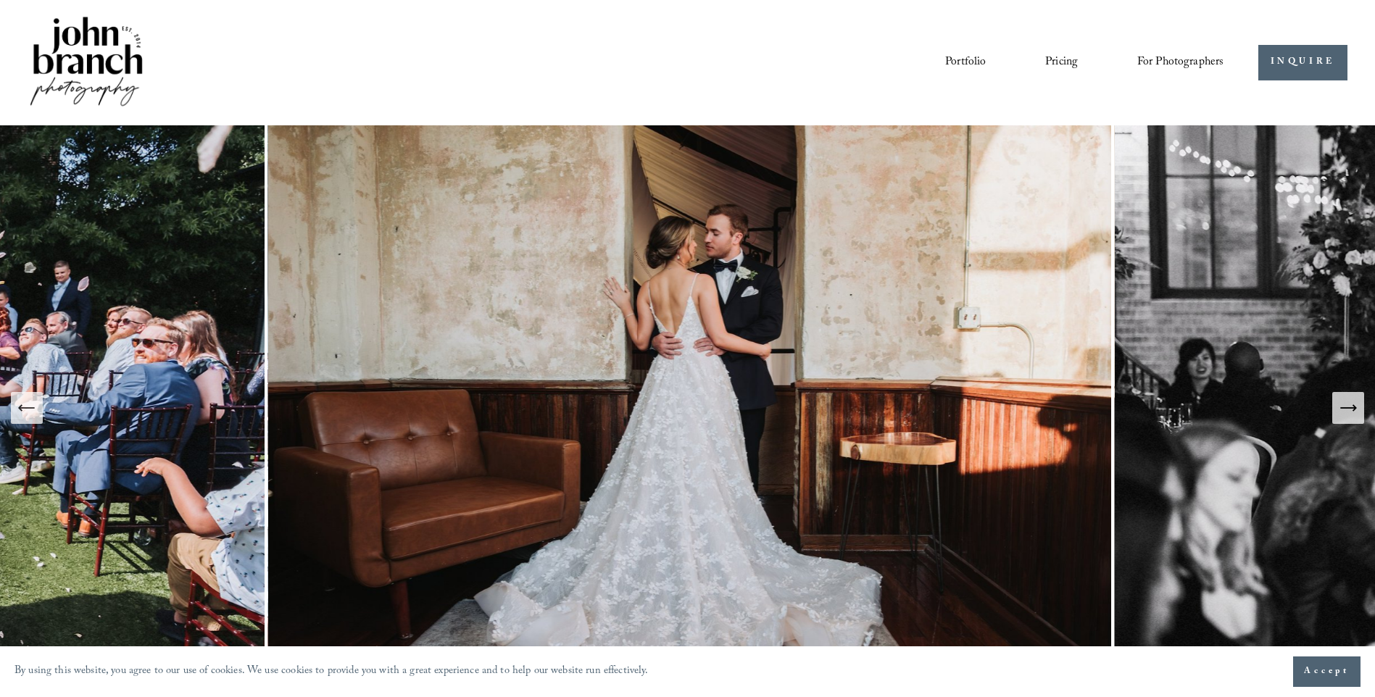
click at [1341, 398] on icon "Next Slide" at bounding box center [1348, 408] width 20 height 20
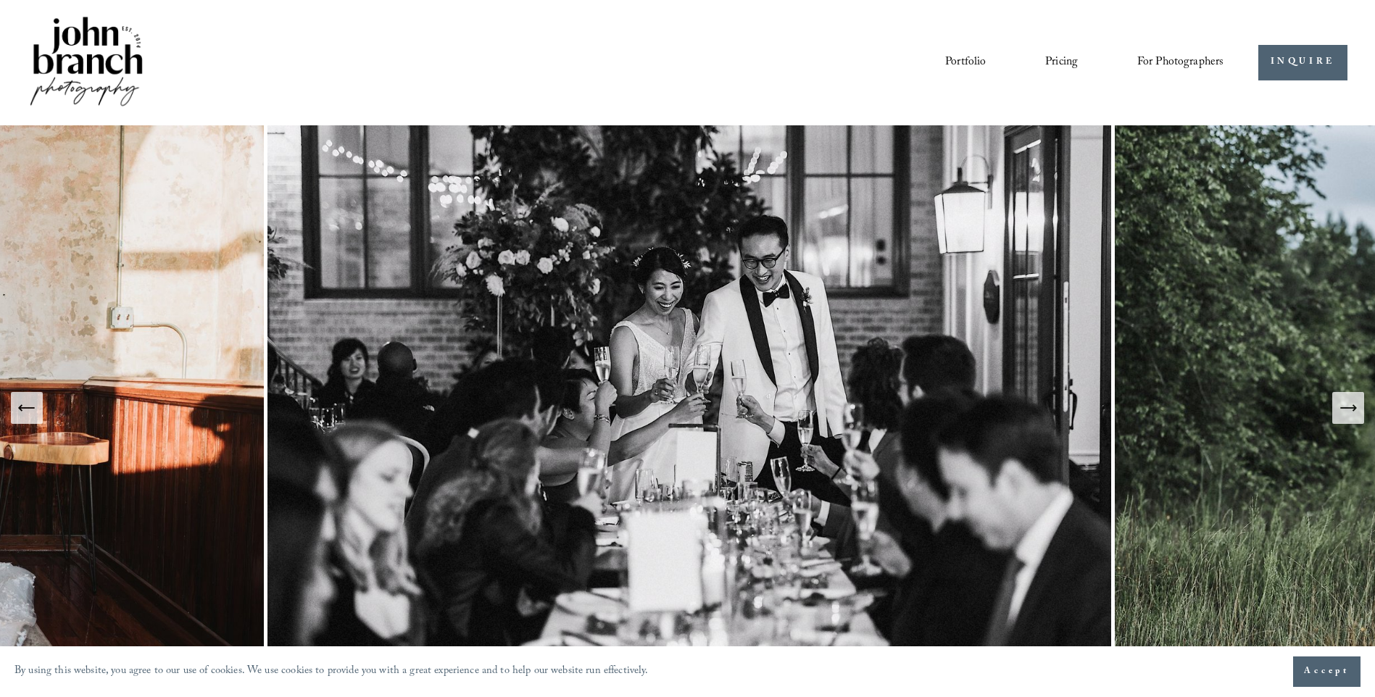
click at [1341, 398] on icon "Next Slide" at bounding box center [1348, 408] width 20 height 20
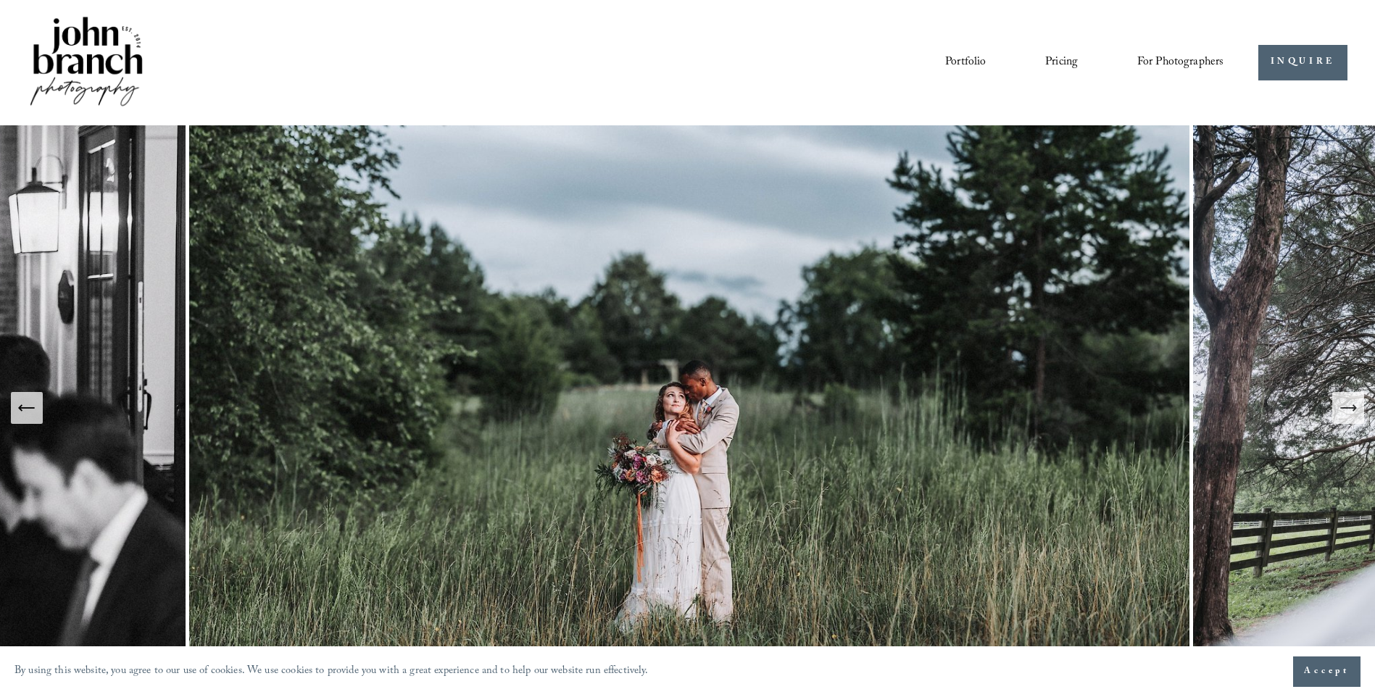
click at [1341, 398] on icon "Next Slide" at bounding box center [1348, 408] width 20 height 20
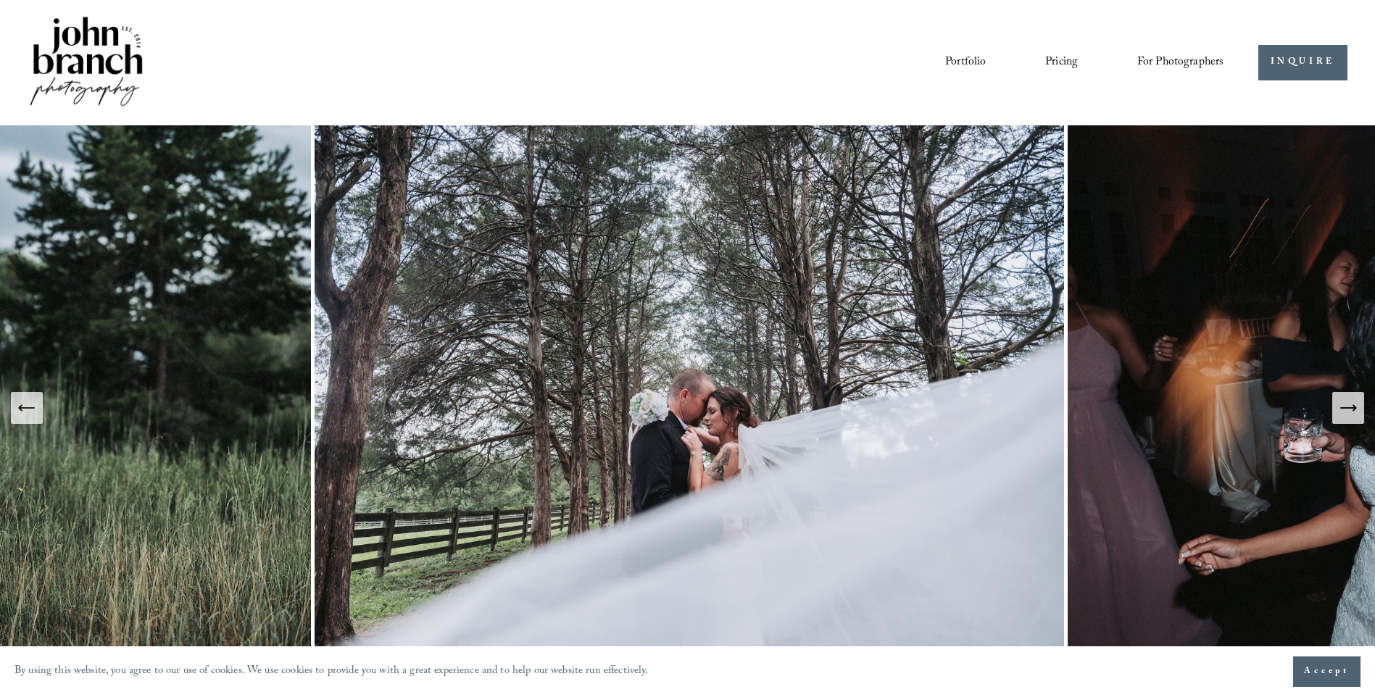
click at [1341, 398] on icon "Next Slide" at bounding box center [1348, 408] width 20 height 20
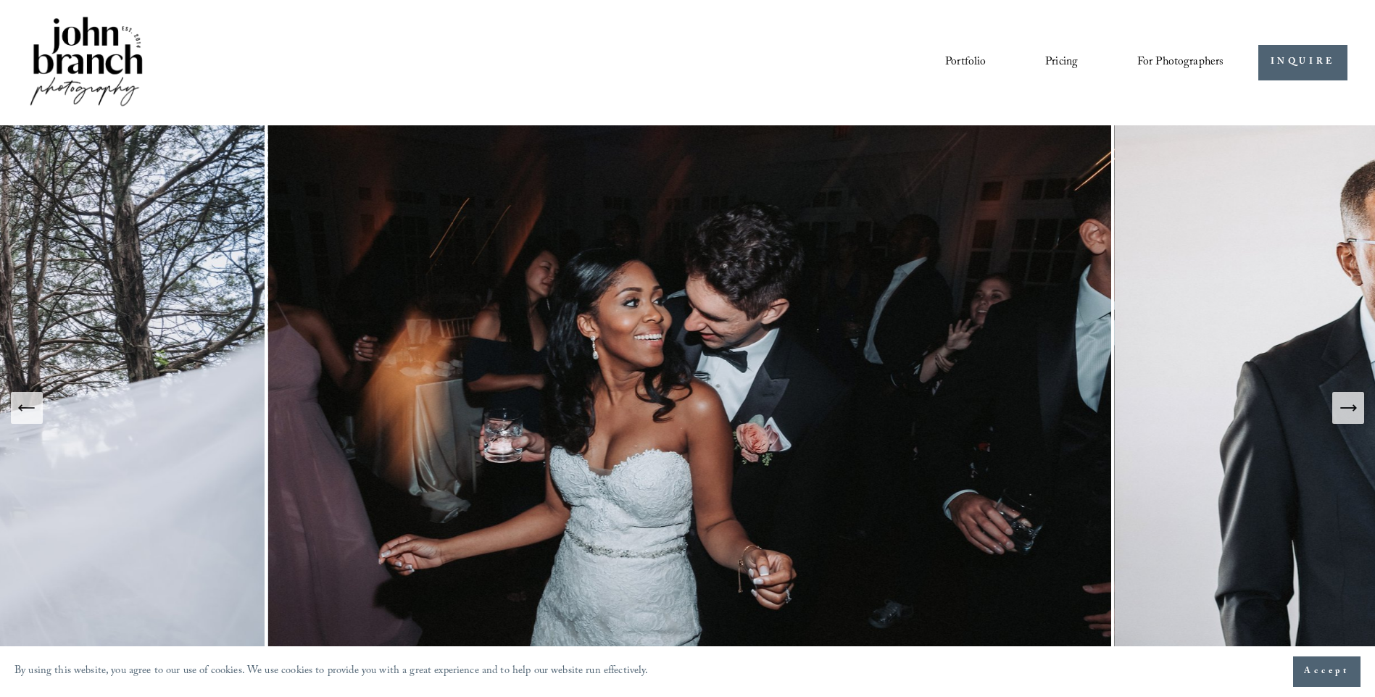
click at [1341, 398] on icon "Next Slide" at bounding box center [1348, 408] width 20 height 20
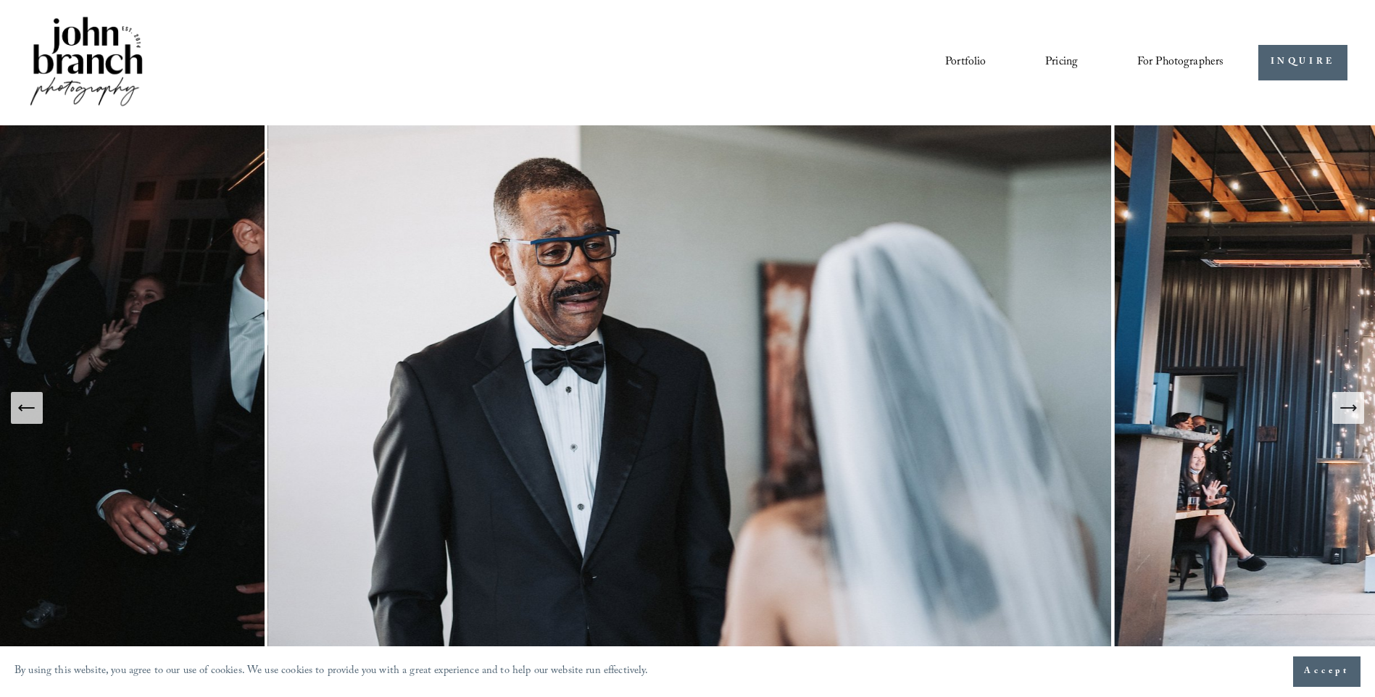
click at [1341, 398] on icon "Next Slide" at bounding box center [1348, 408] width 20 height 20
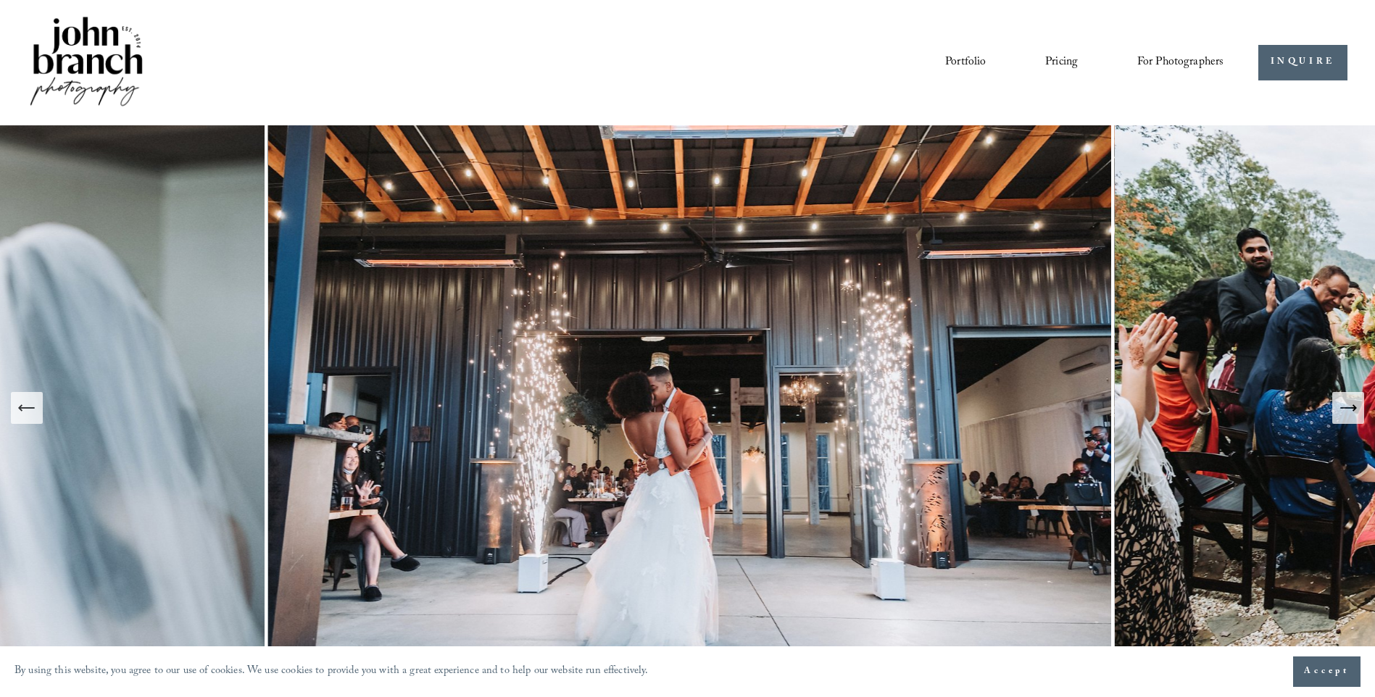
click at [1340, 398] on icon "Next Slide" at bounding box center [1348, 408] width 20 height 20
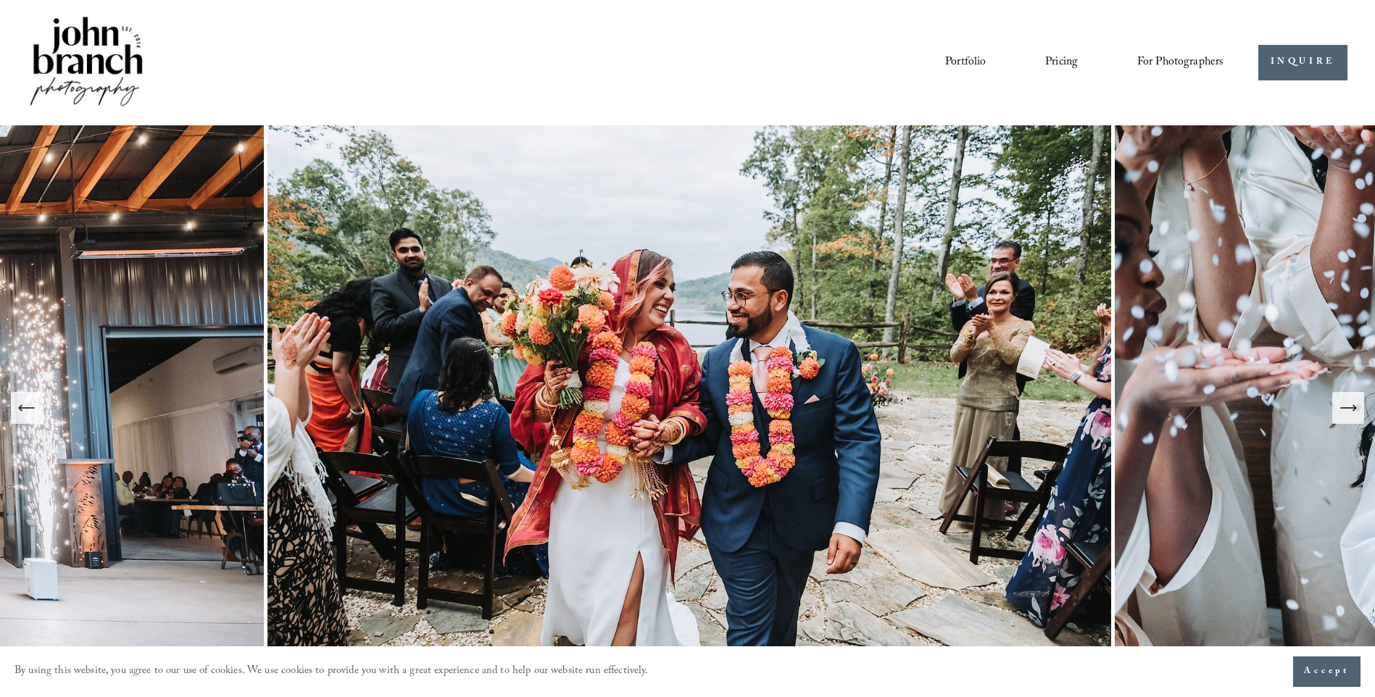
click at [1340, 398] on icon "Next Slide" at bounding box center [1348, 408] width 20 height 20
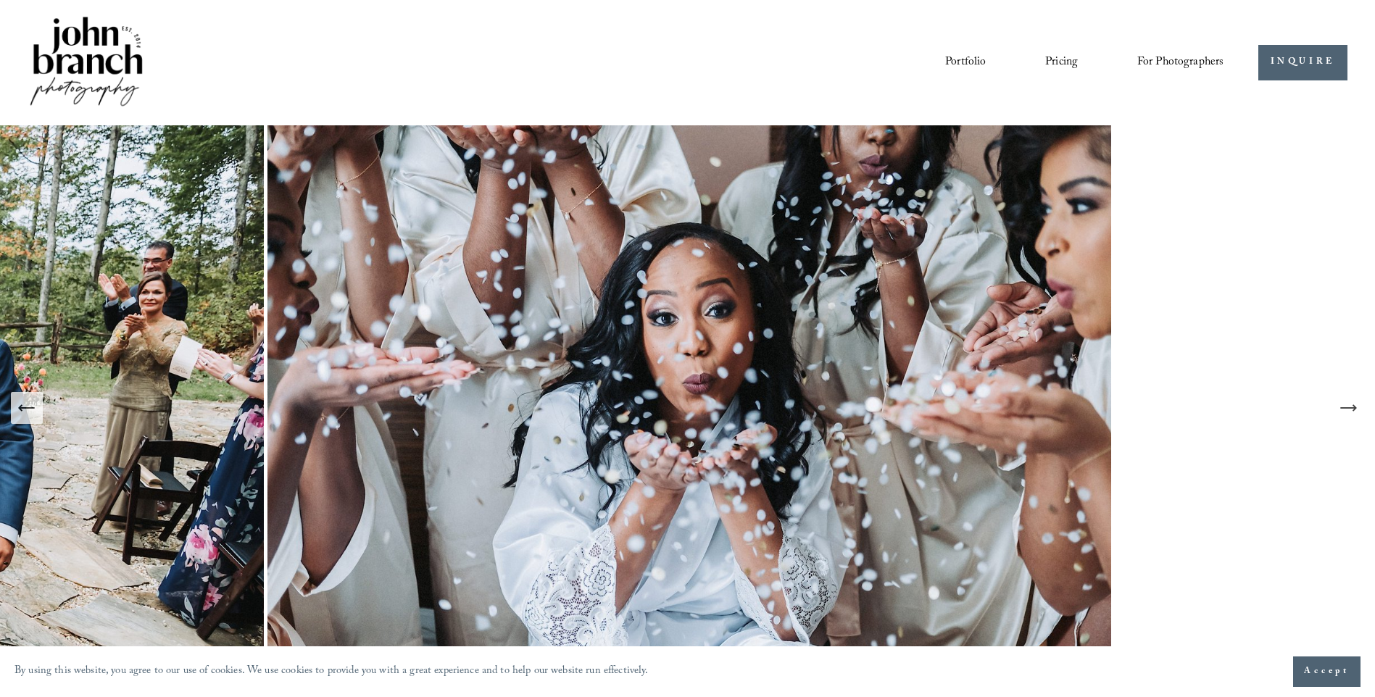
click at [1340, 398] on icon "Next Slide" at bounding box center [1348, 408] width 20 height 20
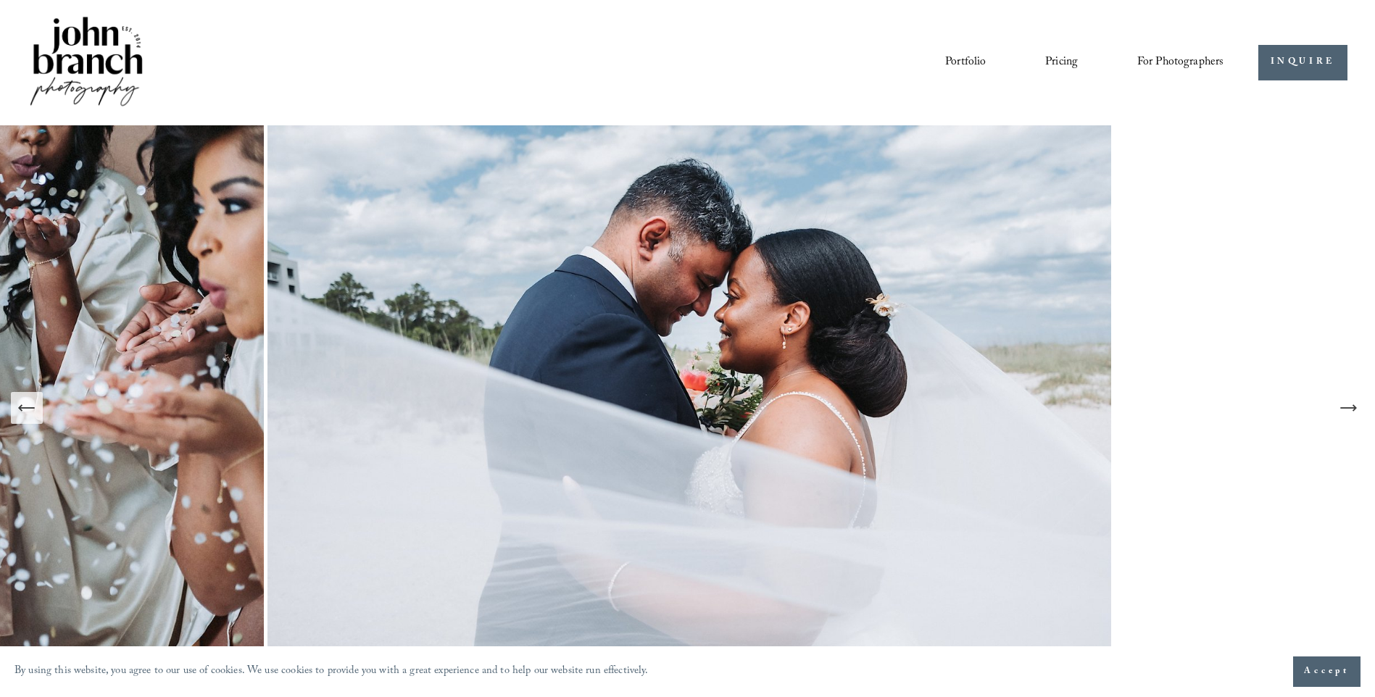
click at [1340, 398] on icon "Next Slide" at bounding box center [1348, 408] width 20 height 20
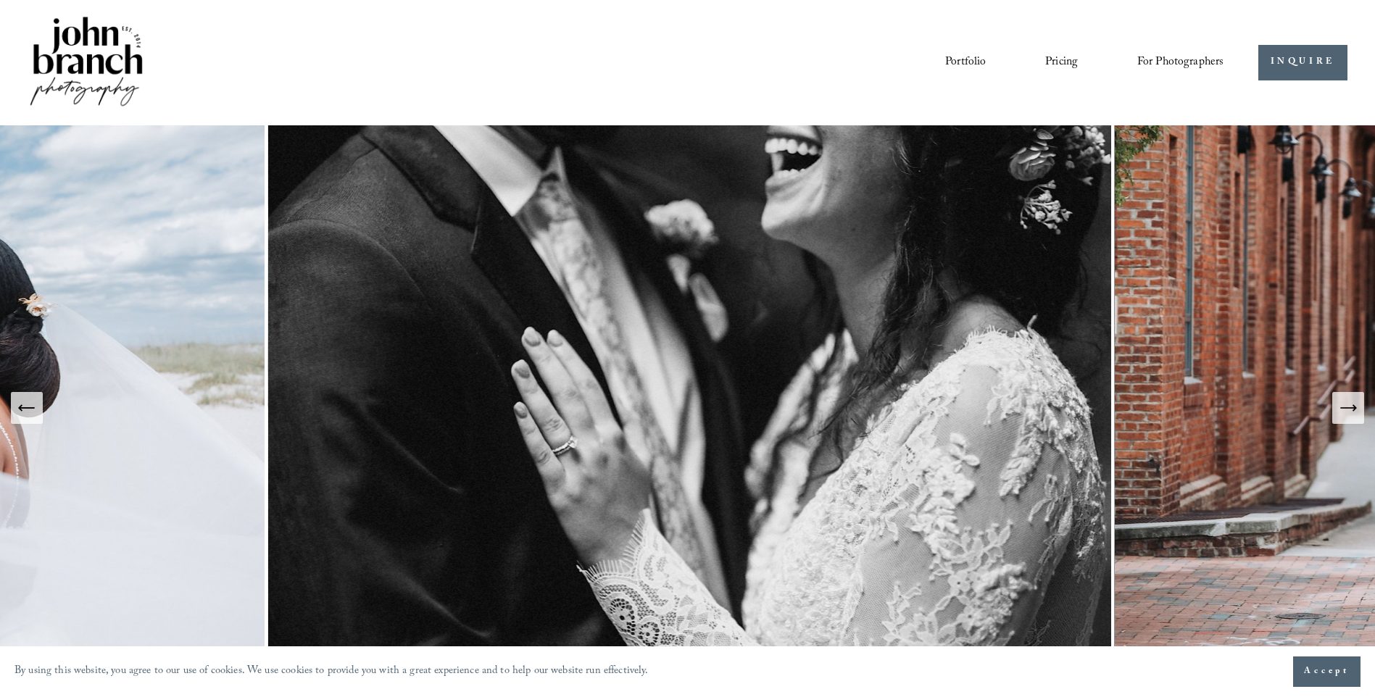
click at [1340, 398] on icon "Next Slide" at bounding box center [1348, 408] width 20 height 20
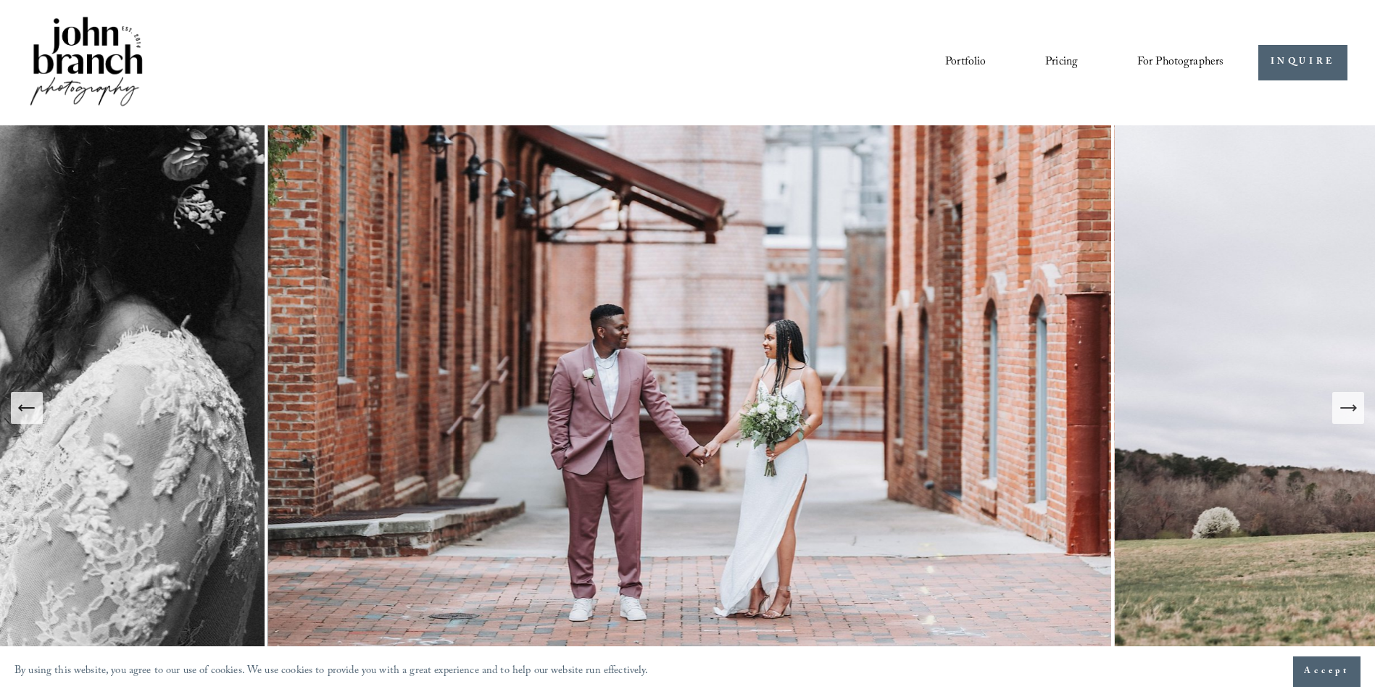
click at [1340, 398] on icon "Next Slide" at bounding box center [1348, 408] width 20 height 20
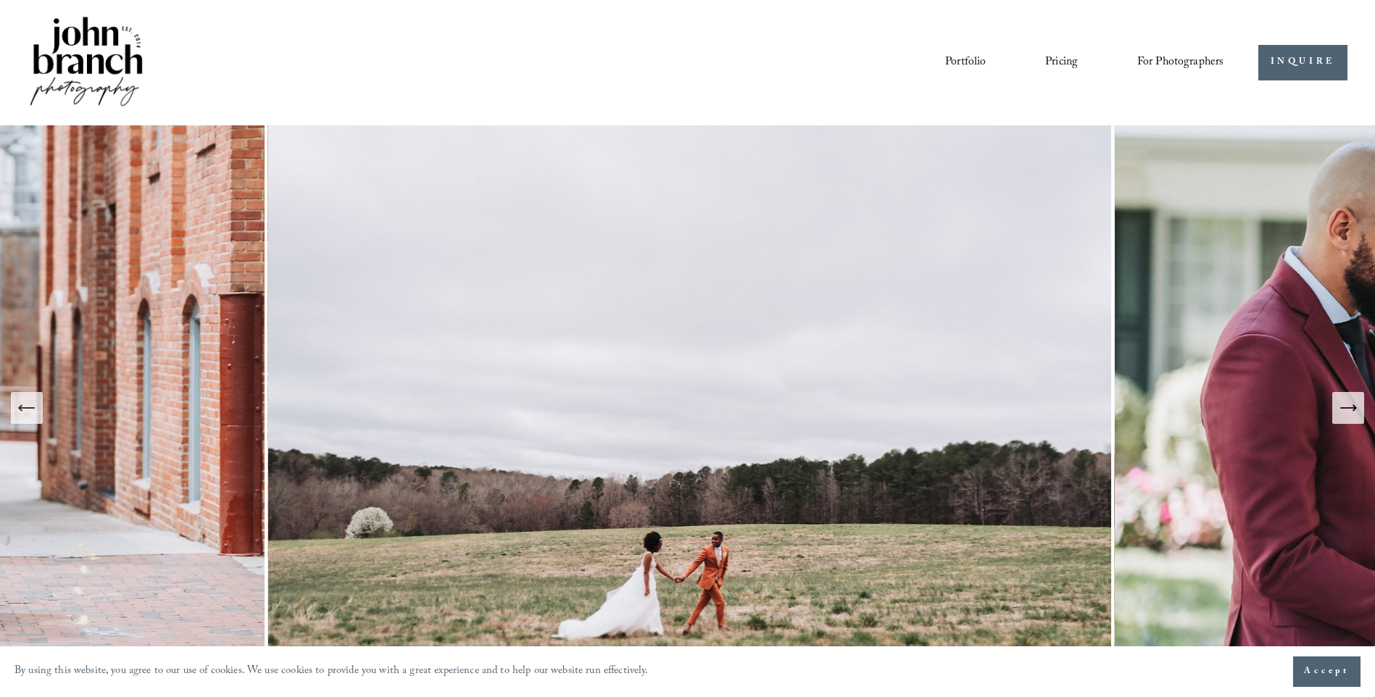
click at [1332, 392] on button "Next Slide" at bounding box center [1348, 408] width 32 height 32
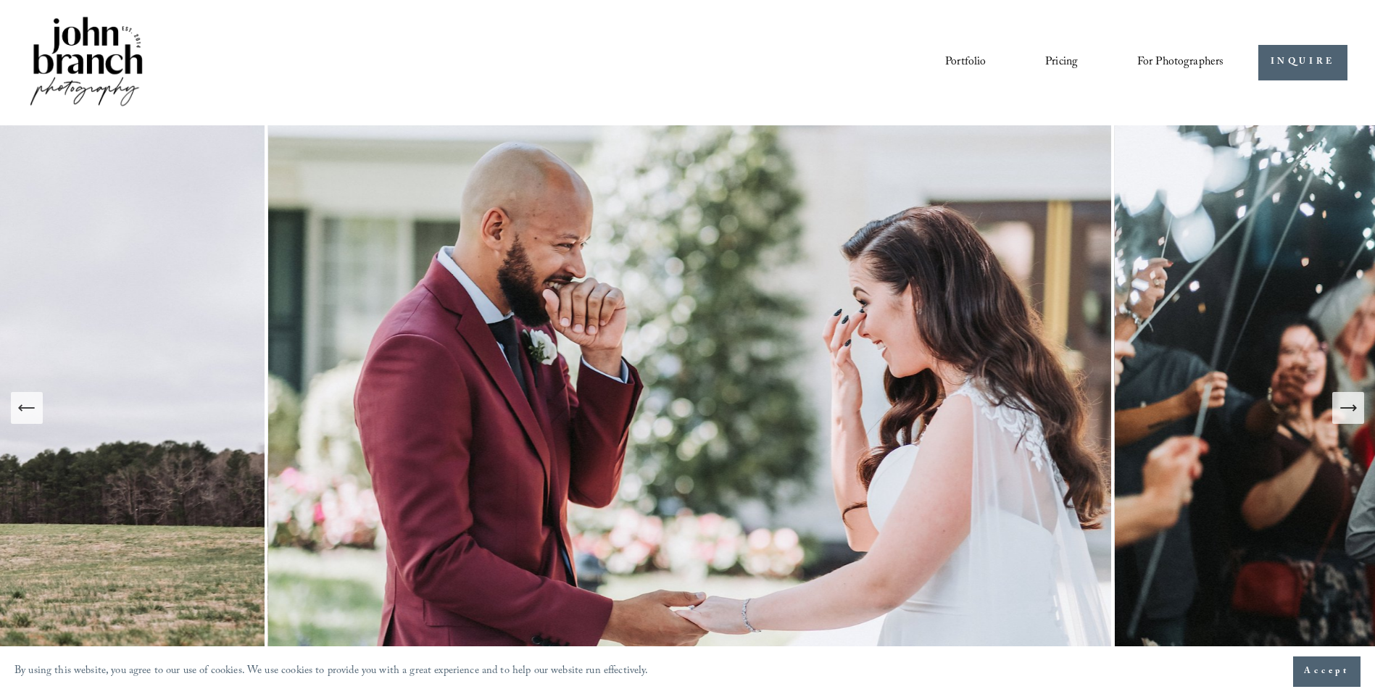
click at [1332, 392] on button "Next Slide" at bounding box center [1348, 408] width 32 height 32
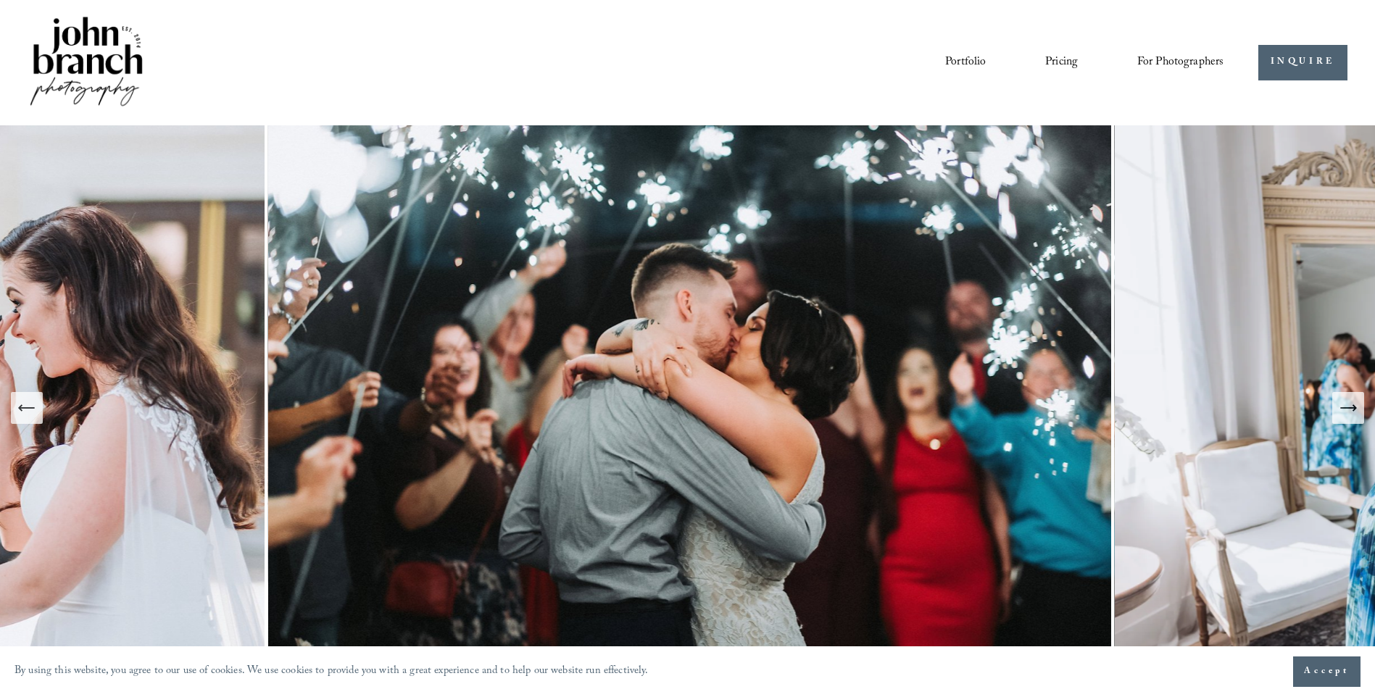
click at [1332, 392] on button "Next Slide" at bounding box center [1348, 408] width 32 height 32
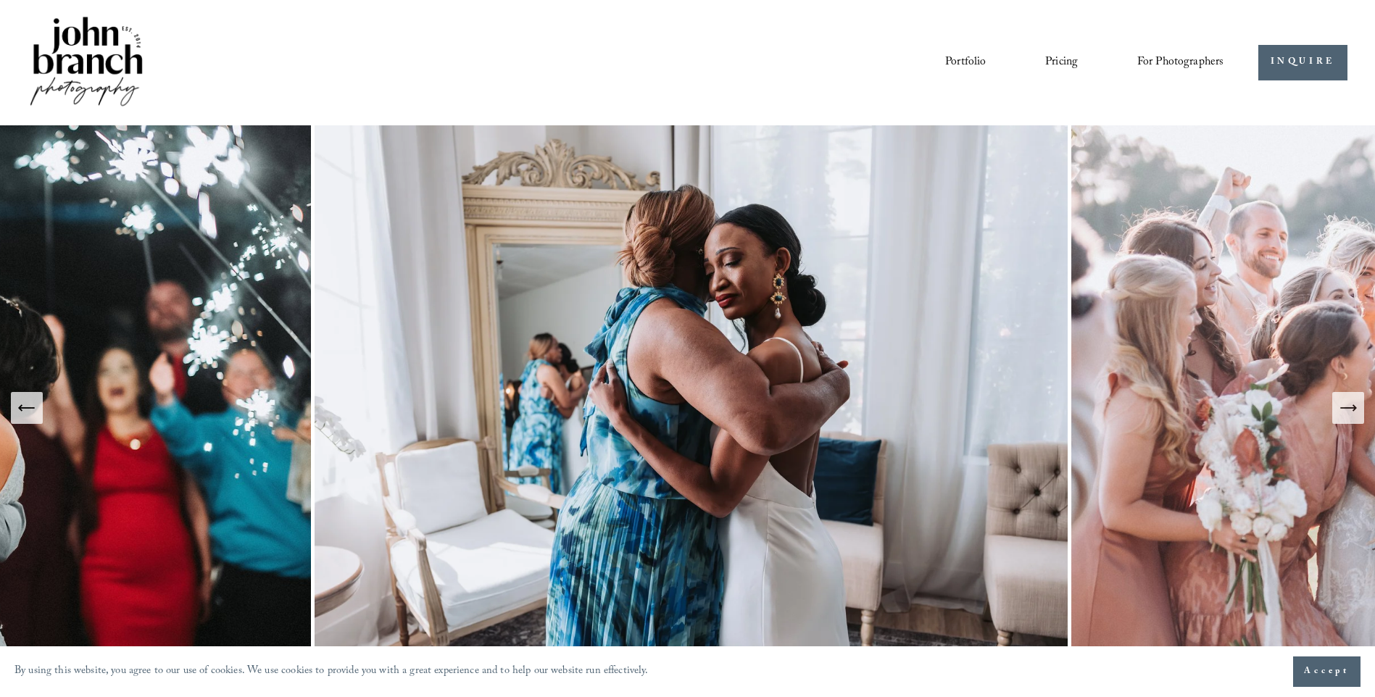
click at [1332, 392] on button "Next Slide" at bounding box center [1348, 408] width 32 height 32
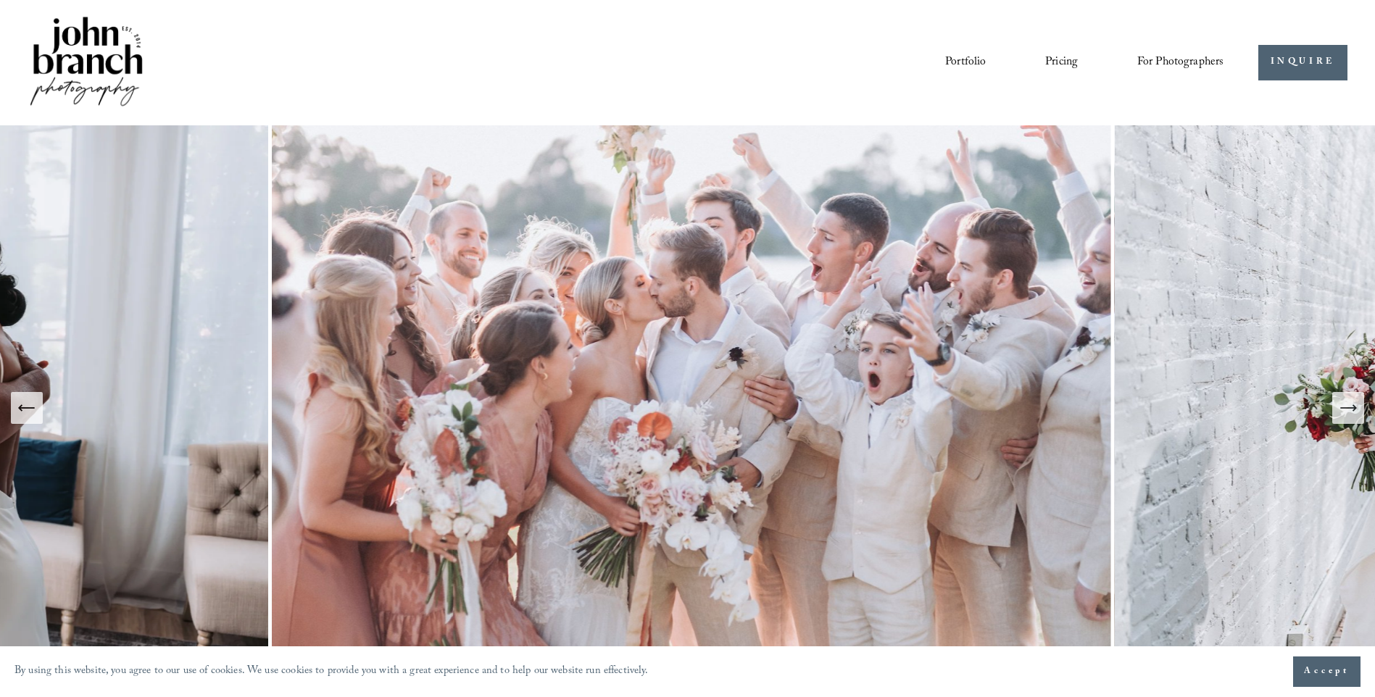
click at [1332, 392] on button "Next Slide" at bounding box center [1348, 408] width 32 height 32
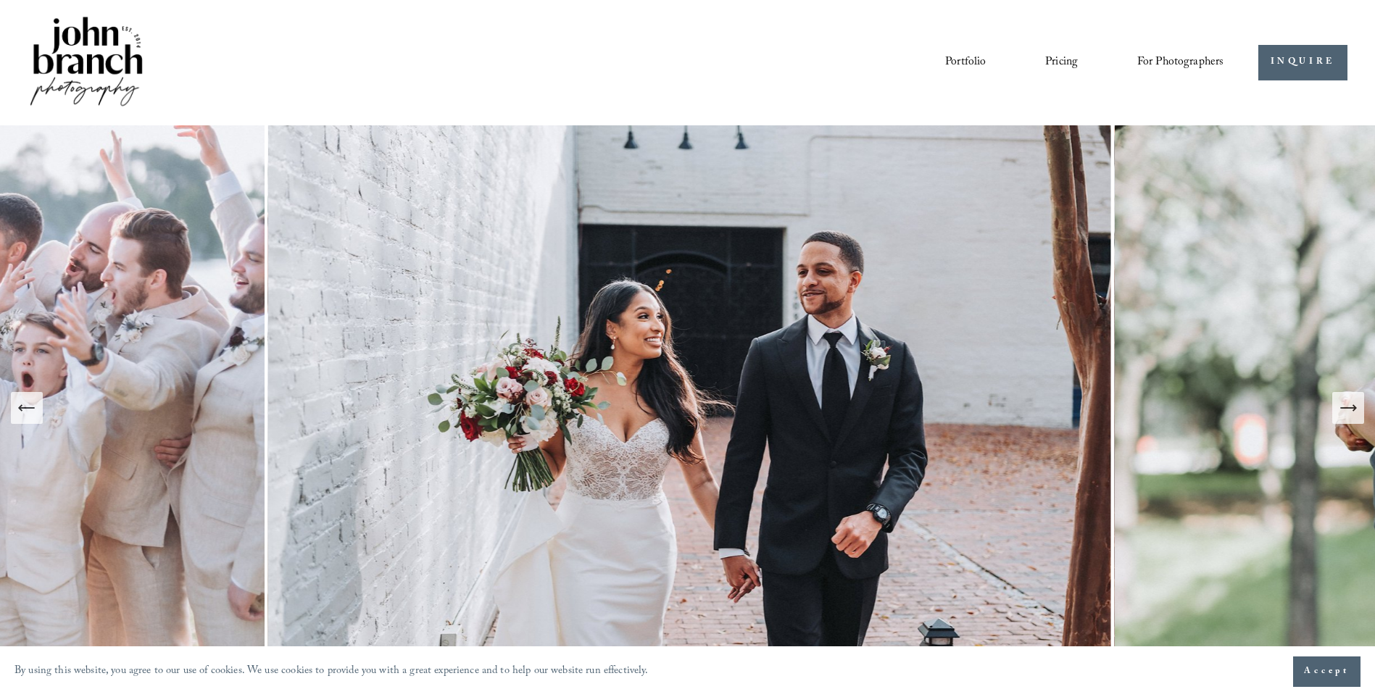
click at [1332, 392] on button "Next Slide" at bounding box center [1348, 408] width 32 height 32
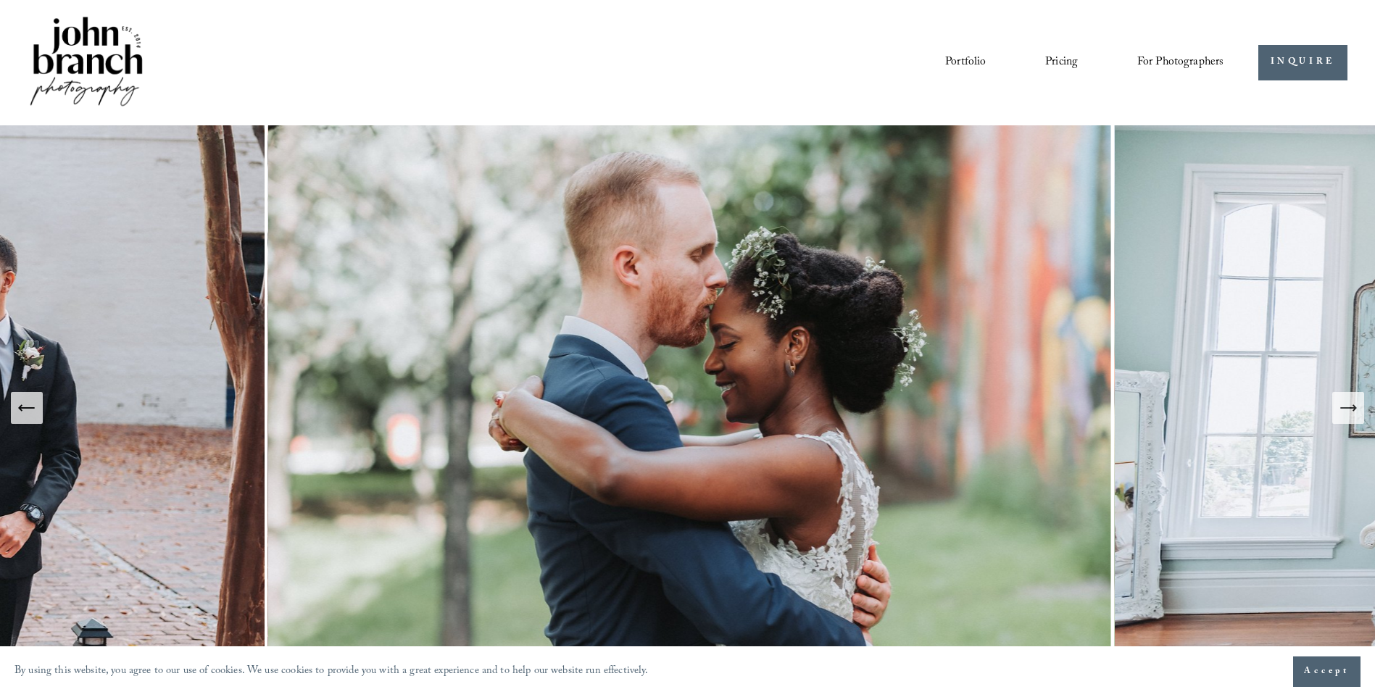
click at [948, 62] on link "Portfolio" at bounding box center [965, 62] width 41 height 25
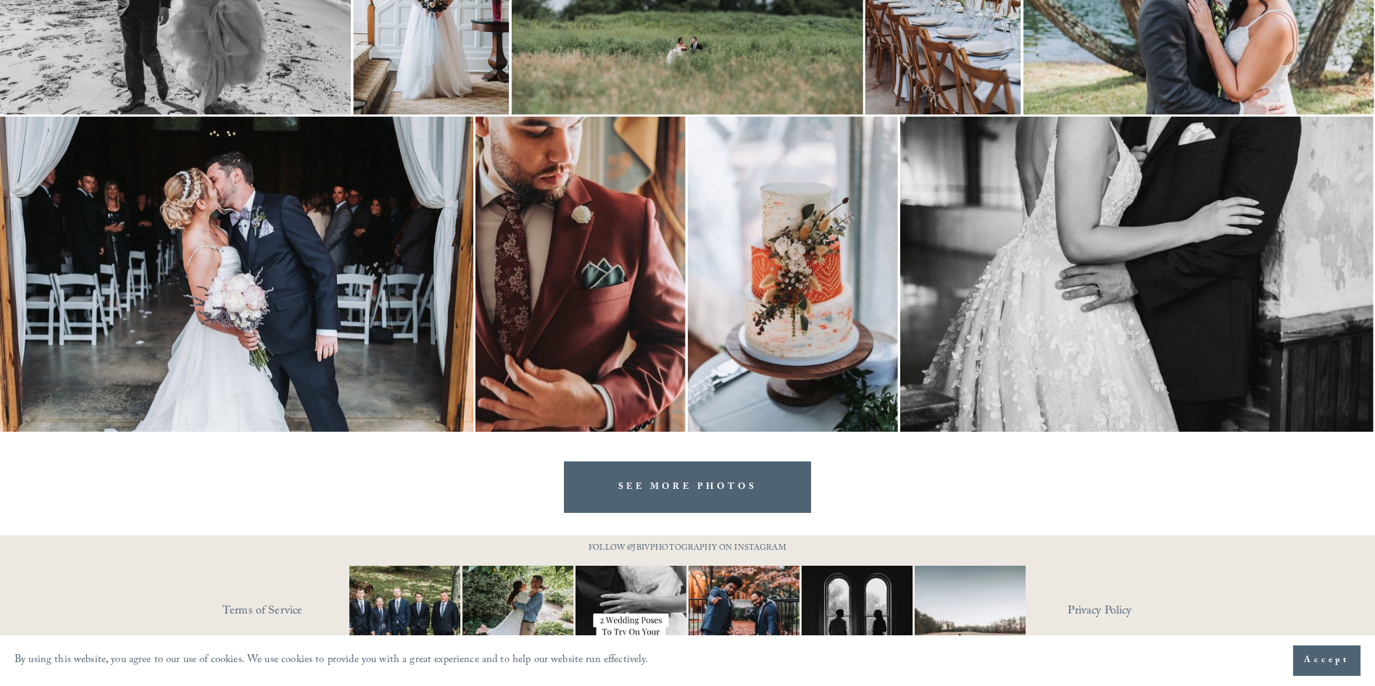
scroll to position [2885, 0]
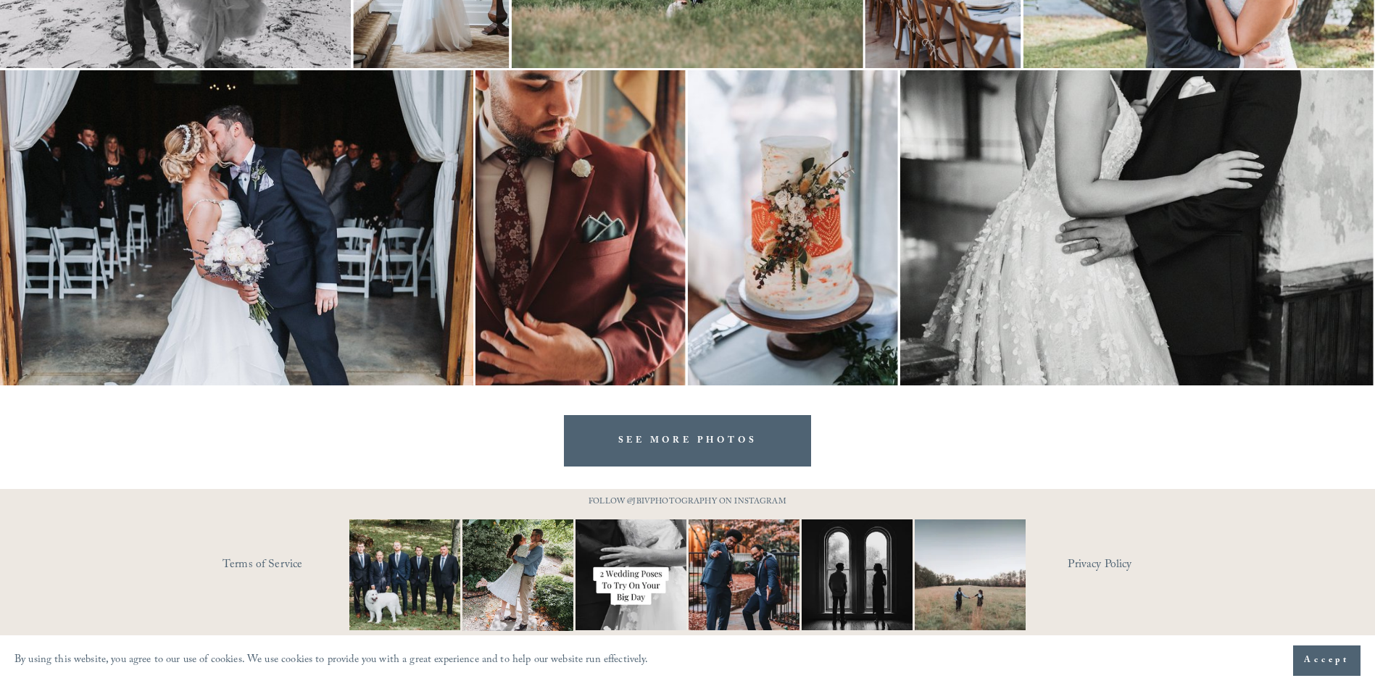
click at [679, 454] on link "SEE MORE PHOTOS" at bounding box center [688, 440] width 248 height 51
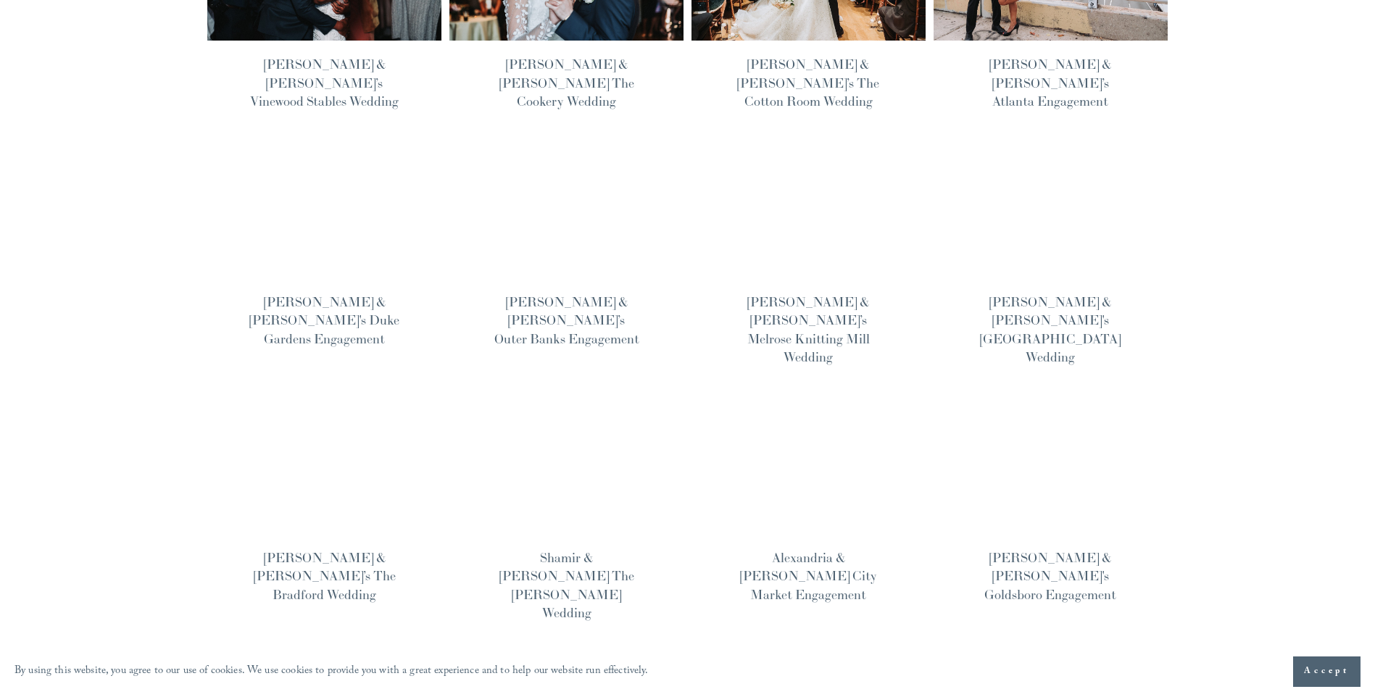
scroll to position [841, 0]
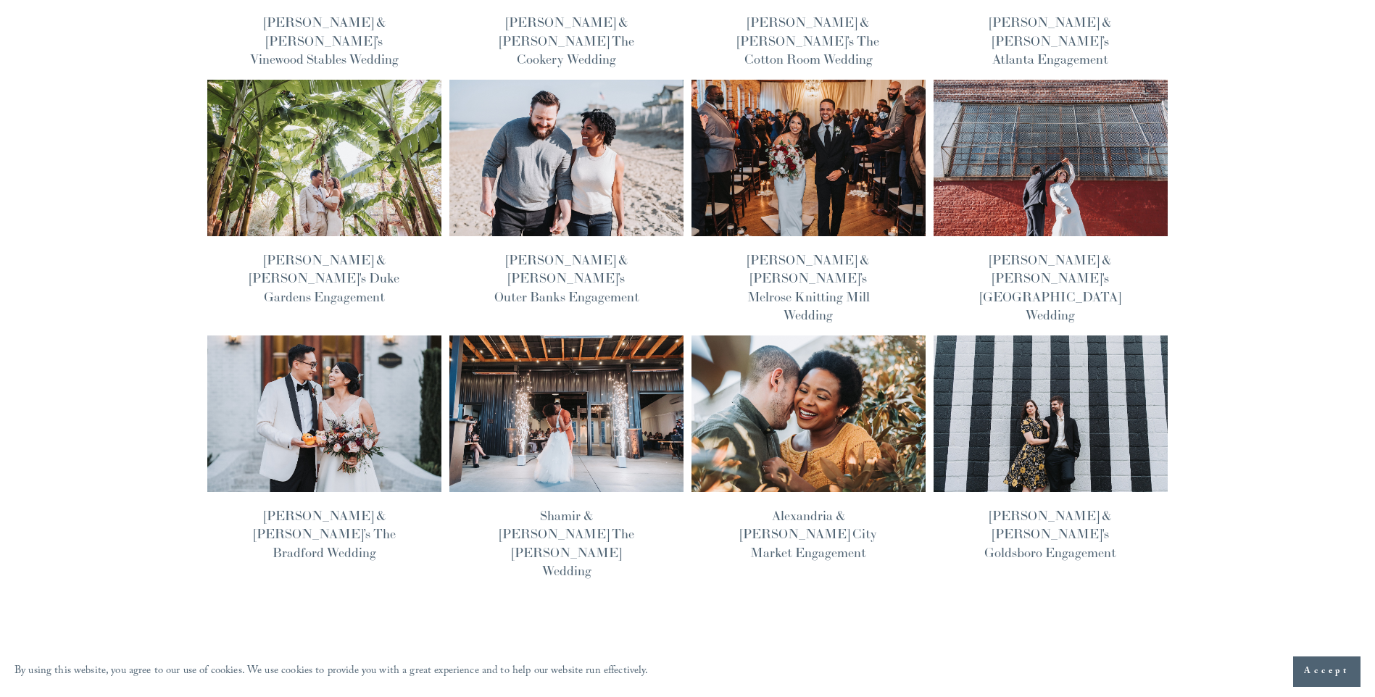
click at [489, 372] on img at bounding box center [567, 414] width 236 height 158
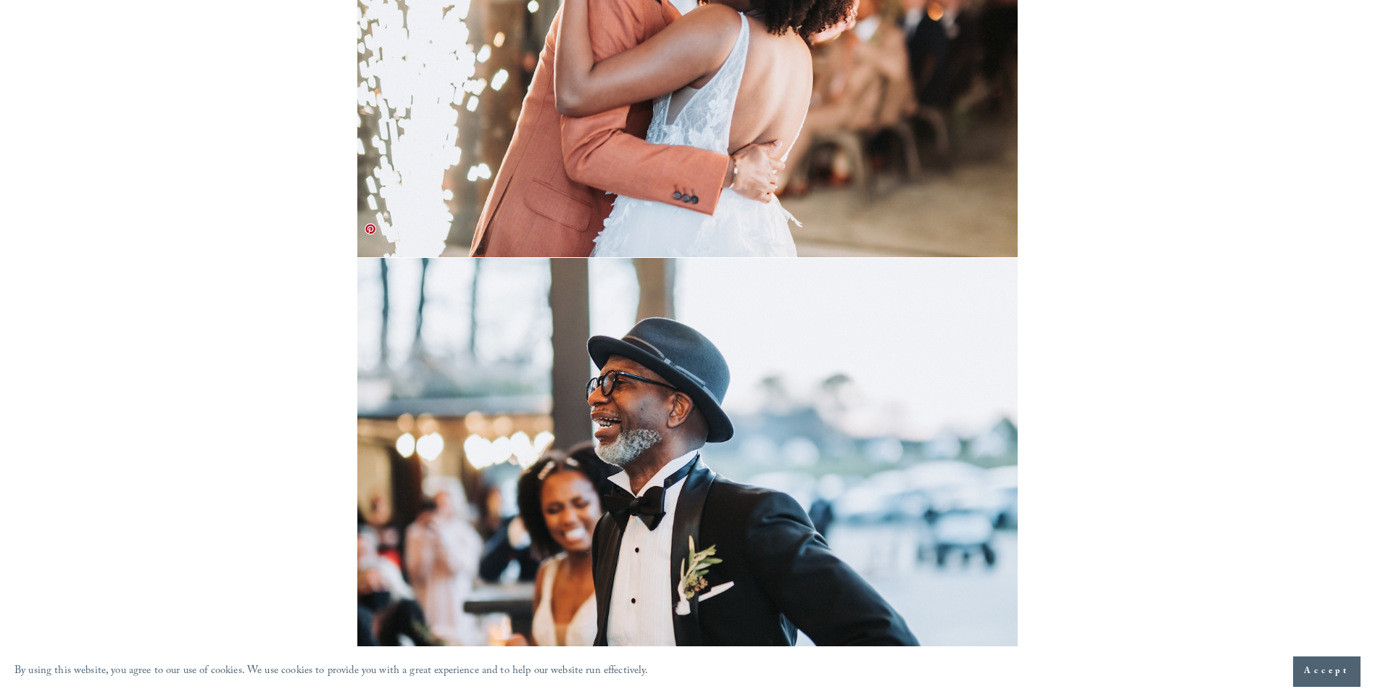
scroll to position [25260, 0]
